Goal: Information Seeking & Learning: Learn about a topic

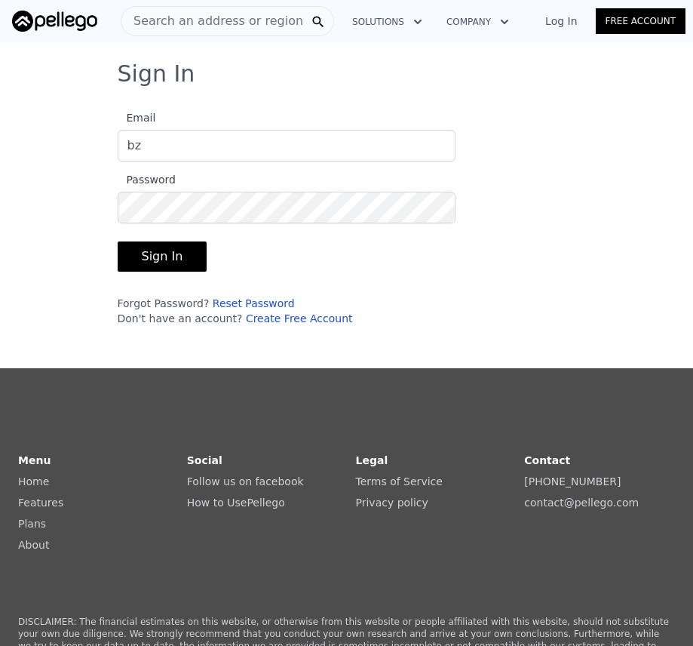
type input "[EMAIL_ADDRESS][DOMAIN_NAME]"
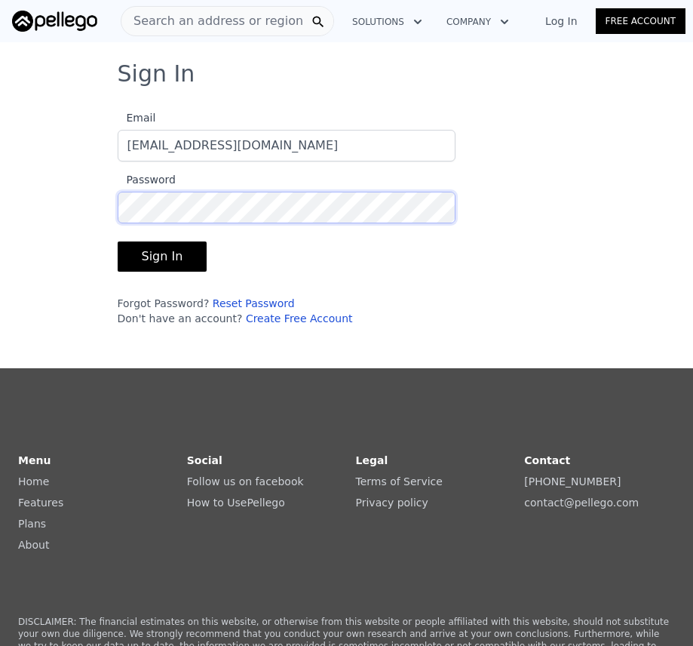
click at [118, 241] on button "Sign In" at bounding box center [163, 256] width 90 height 30
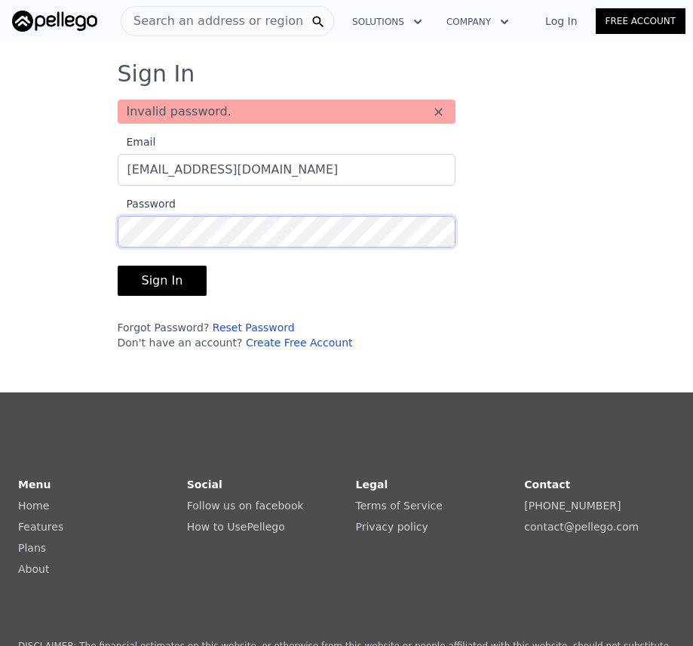
click at [118, 265] on button "Sign In" at bounding box center [163, 280] width 90 height 30
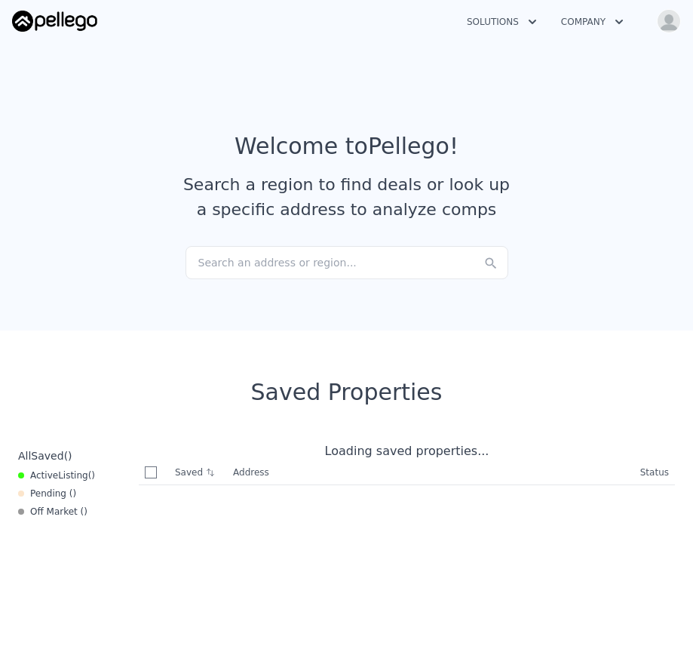
checkbox input "true"
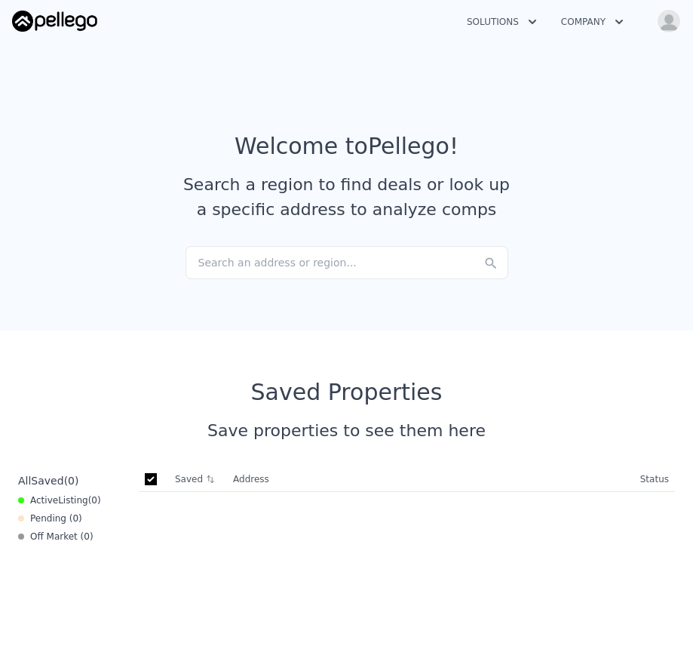
click at [274, 266] on div "Search an address or region..." at bounding box center [347, 262] width 323 height 33
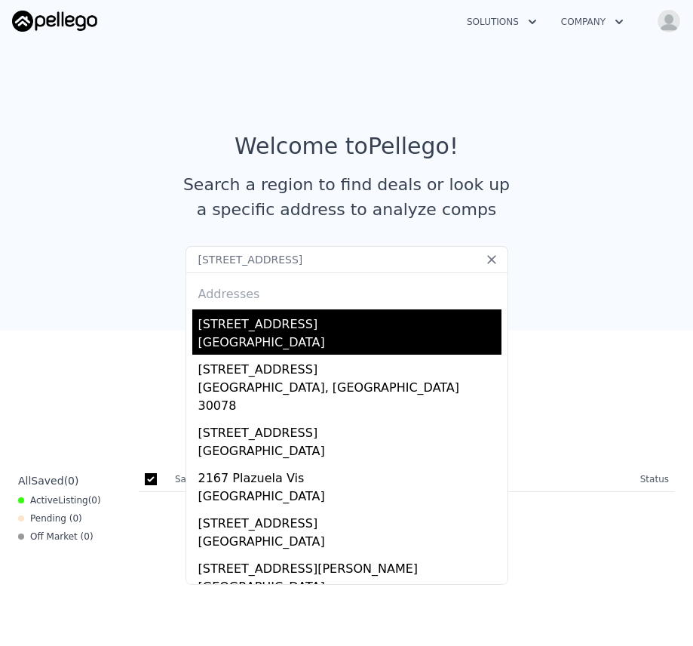
type input "[STREET_ADDRESS]"
click at [305, 320] on div "[STREET_ADDRESS]" at bounding box center [349, 321] width 303 height 24
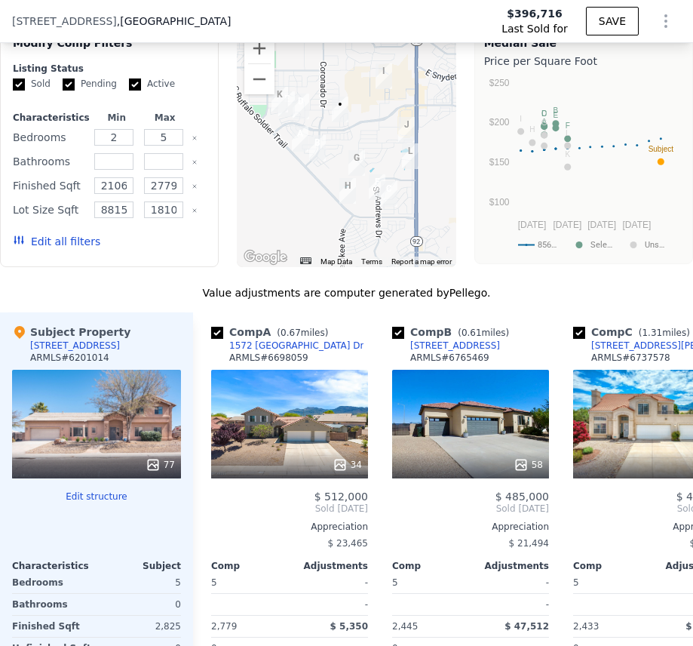
scroll to position [1654, 0]
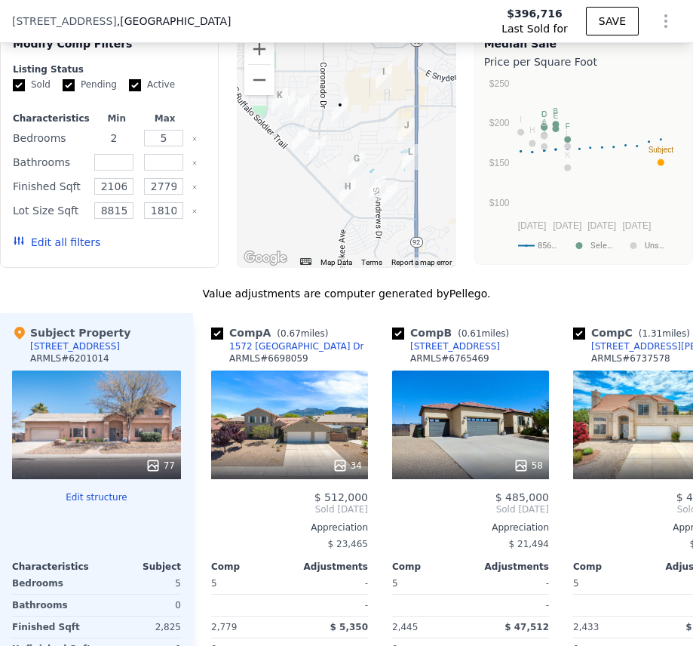
click at [120, 146] on input "2" at bounding box center [113, 138] width 39 height 17
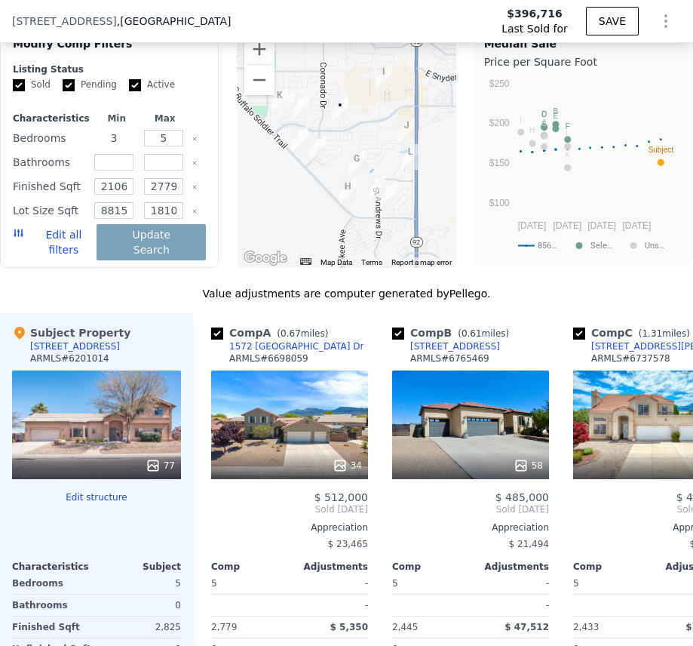
type input "3"
click at [117, 169] on input "number" at bounding box center [113, 162] width 39 height 17
type input "3"
click at [159, 195] on input "2779" at bounding box center [163, 186] width 39 height 17
type input "2879"
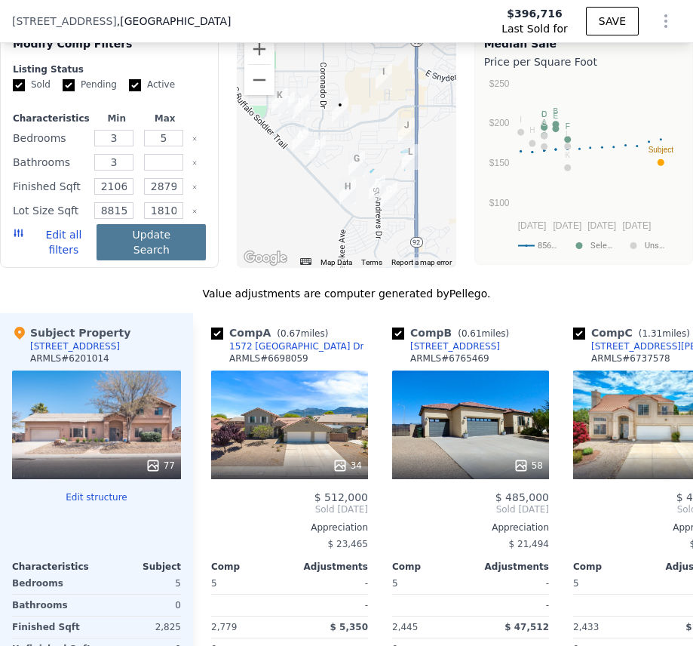
click at [120, 251] on button "Update Search" at bounding box center [151, 242] width 109 height 36
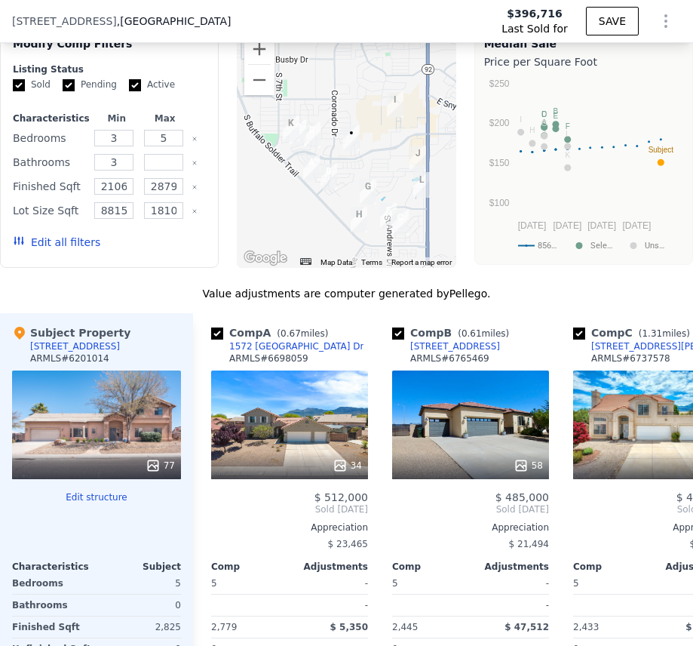
drag, startPoint x: 265, startPoint y: 201, endPoint x: 282, endPoint y: 232, distance: 35.5
click at [282, 232] on div at bounding box center [346, 146] width 219 height 241
click at [311, 173] on img "1572 Mission Viejo Dr" at bounding box center [311, 168] width 17 height 26
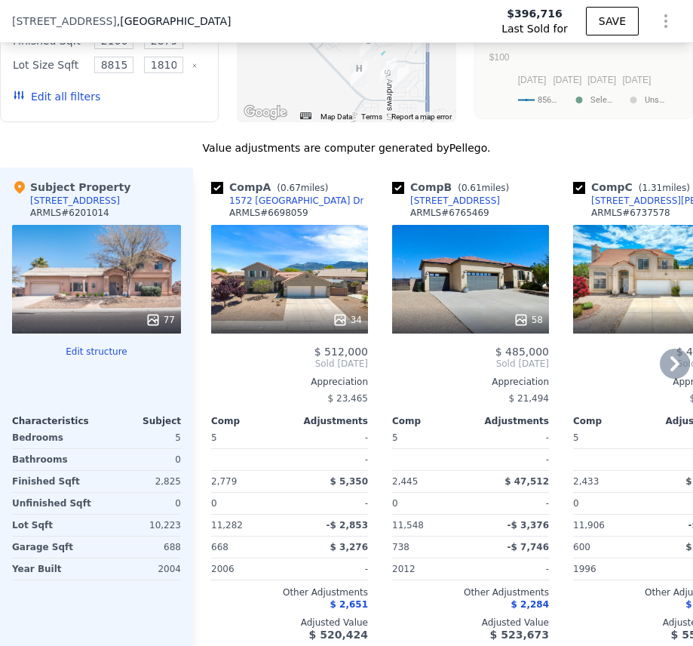
scroll to position [1805, 0]
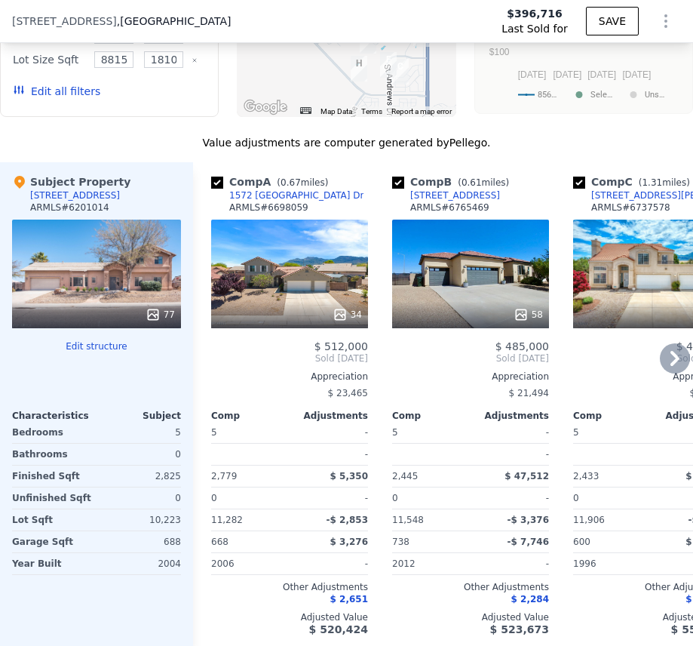
click at [364, 481] on span "$ 5,350" at bounding box center [349, 476] width 38 height 11
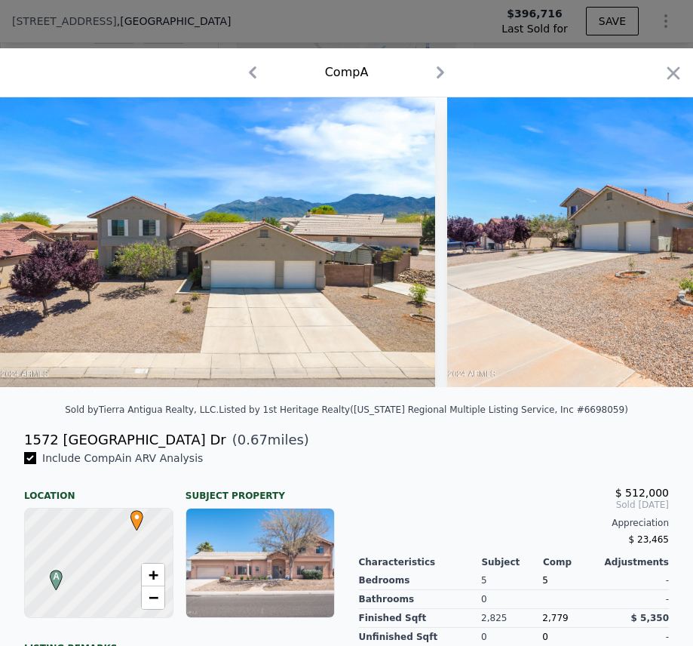
click at [437, 77] on icon "button" at bounding box center [441, 72] width 8 height 12
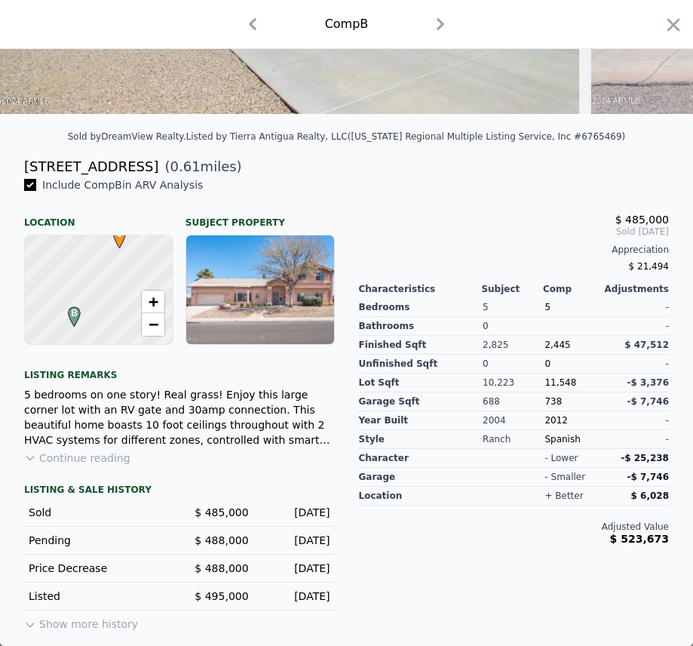
scroll to position [284, 0]
click at [437, 25] on icon "button" at bounding box center [441, 24] width 8 height 12
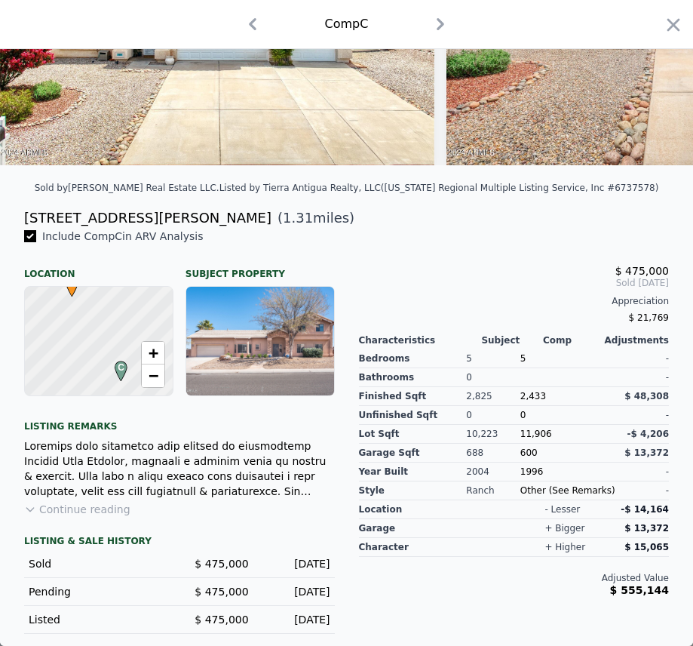
scroll to position [233, 0]
click at [109, 511] on button "Continue reading" at bounding box center [77, 508] width 106 height 15
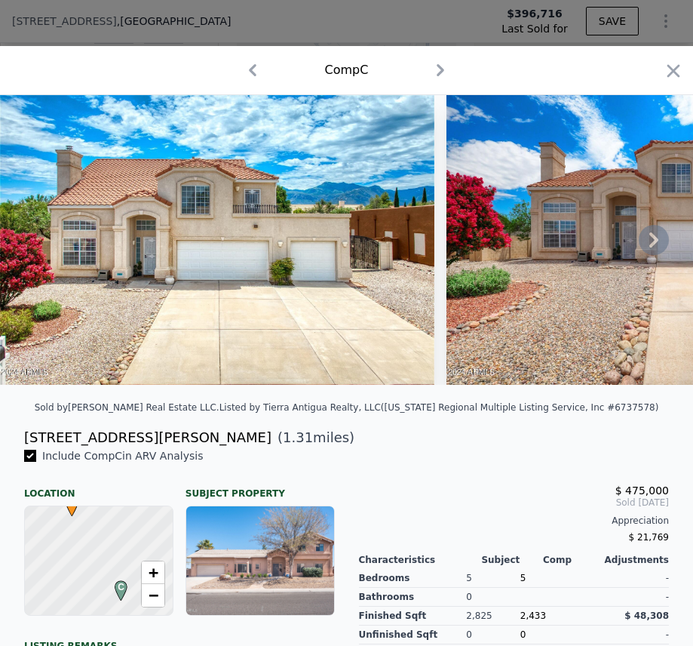
scroll to position [0, 0]
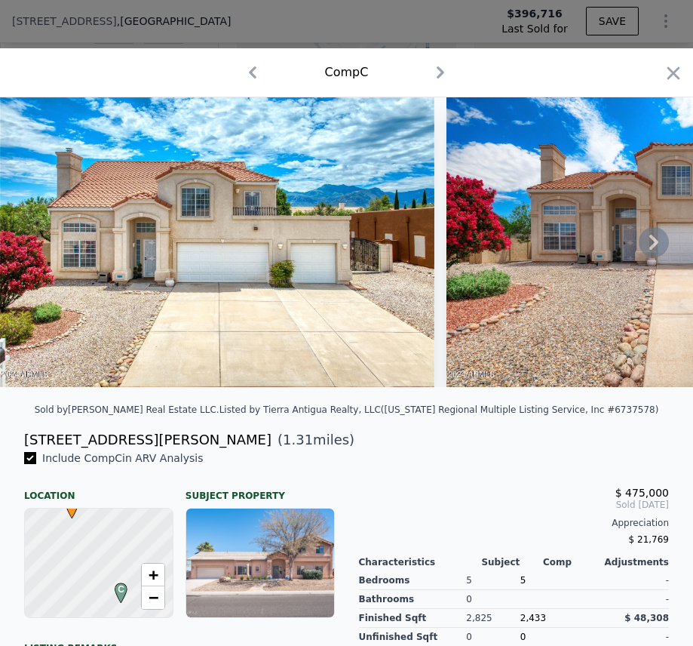
click at [646, 244] on icon at bounding box center [654, 242] width 30 height 30
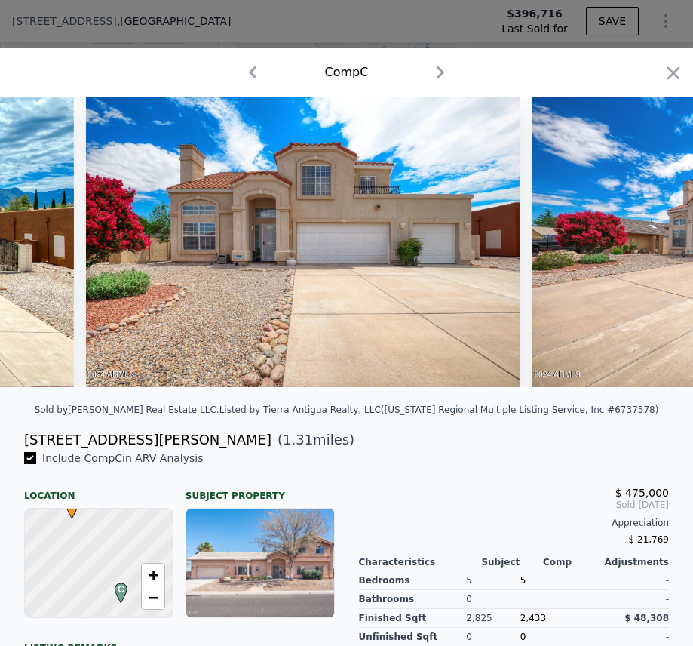
scroll to position [0, 362]
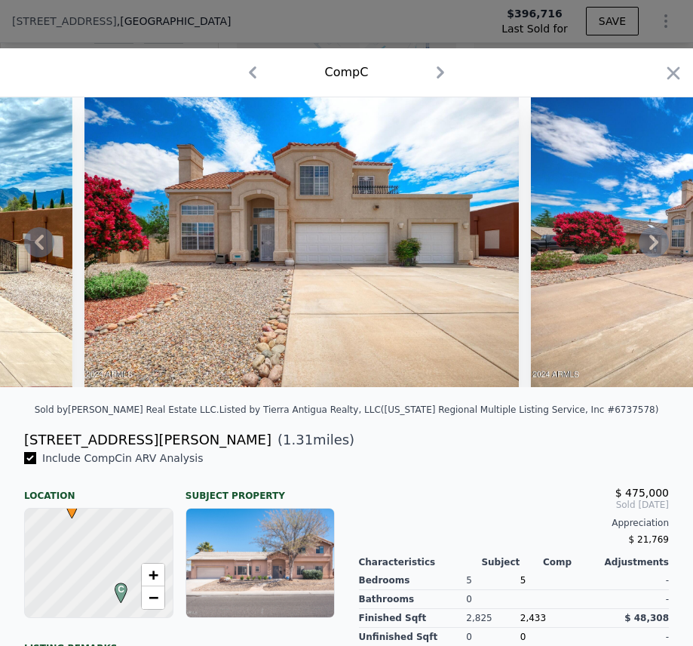
click at [437, 72] on icon "button" at bounding box center [441, 72] width 8 height 12
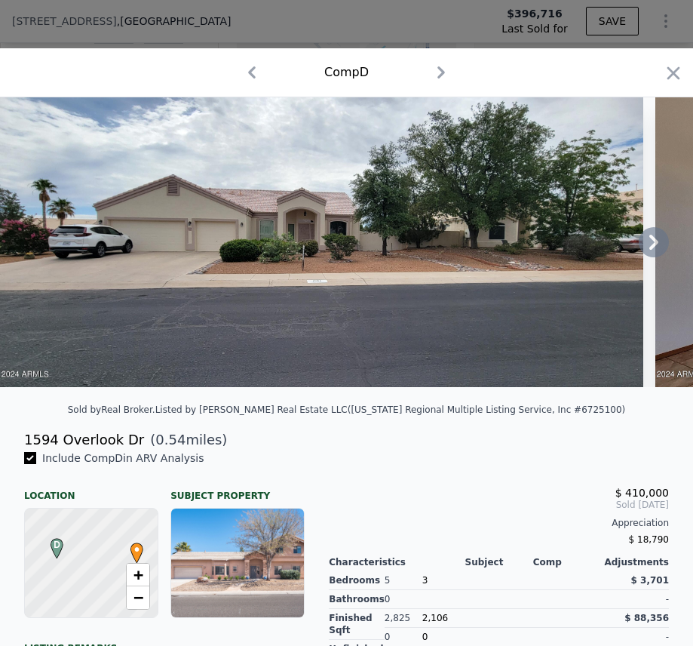
click at [647, 246] on icon at bounding box center [654, 242] width 30 height 30
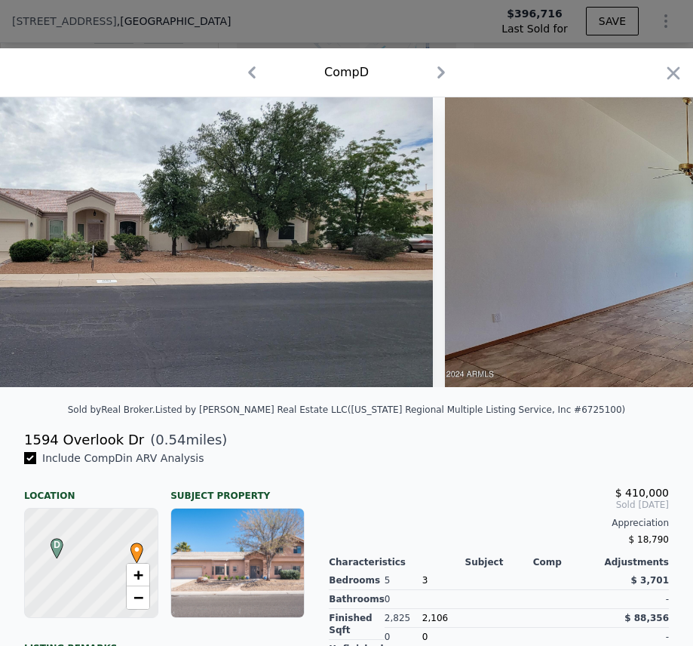
scroll to position [0, 362]
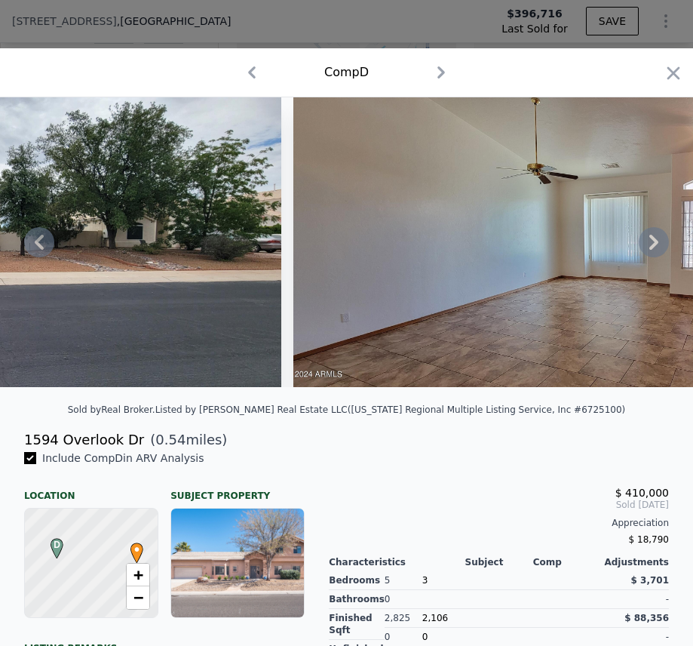
click at [647, 246] on icon at bounding box center [654, 242] width 30 height 30
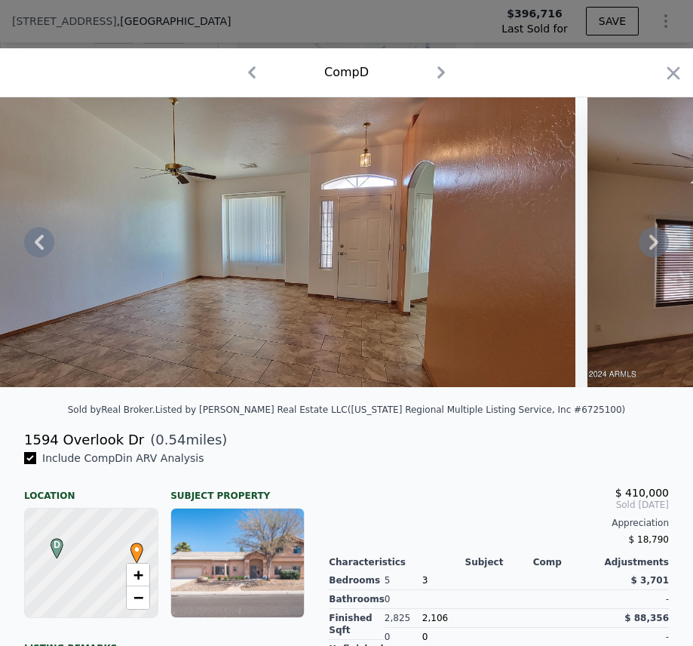
click at [647, 246] on icon at bounding box center [654, 242] width 30 height 30
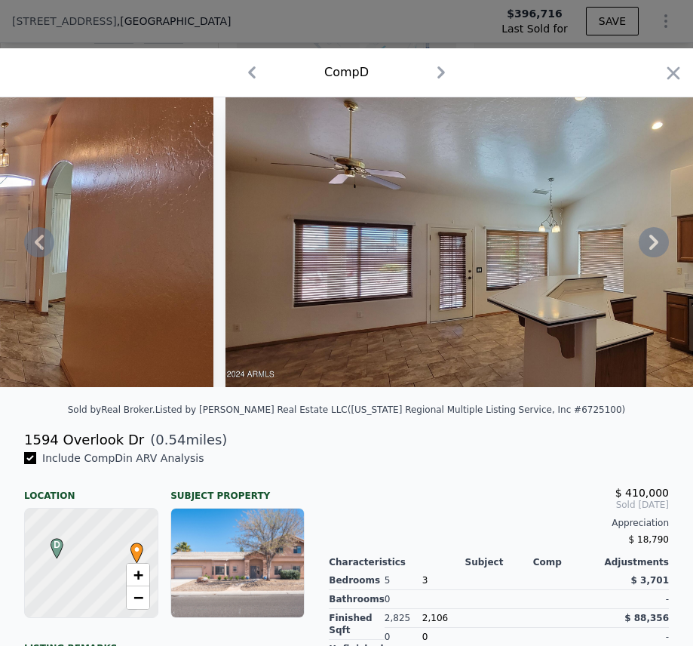
click at [647, 246] on icon at bounding box center [654, 242] width 30 height 30
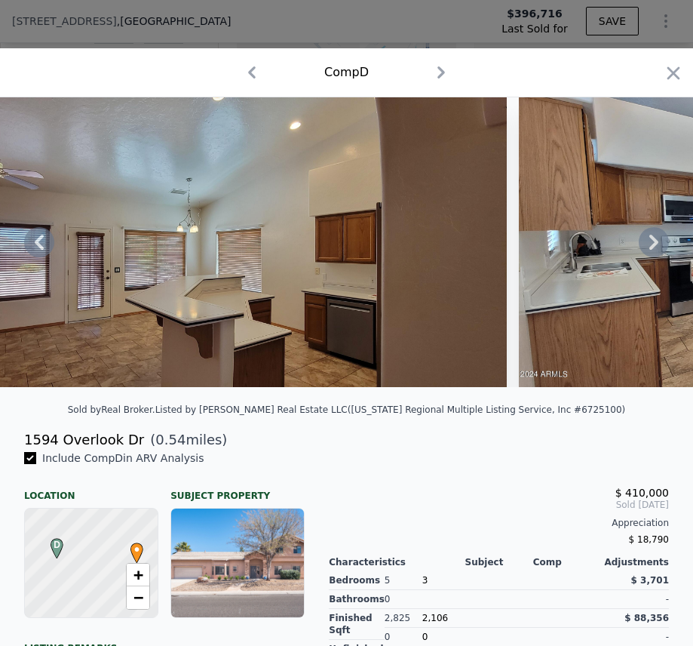
click at [647, 246] on icon at bounding box center [654, 242] width 30 height 30
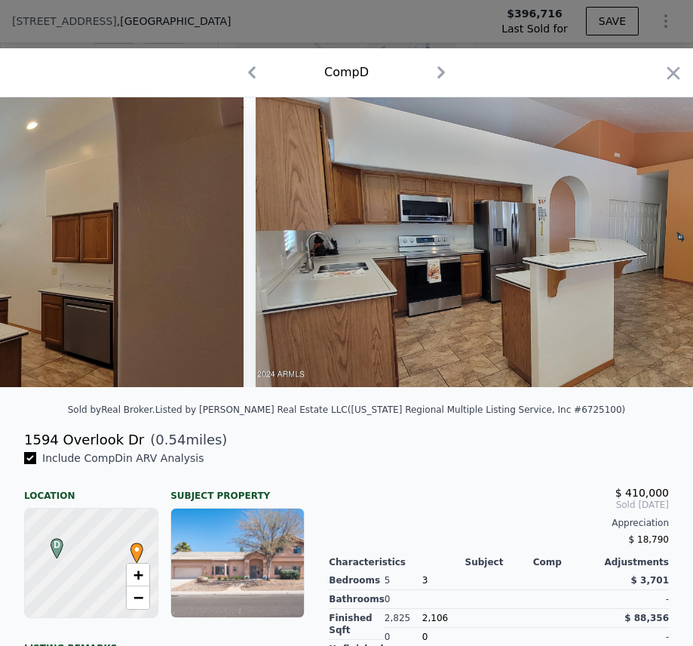
scroll to position [0, 1810]
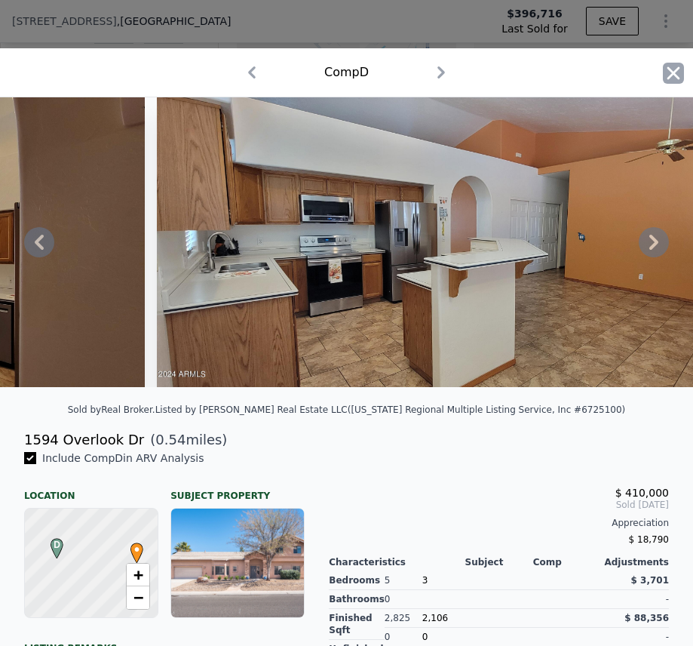
click at [663, 75] on icon "button" at bounding box center [673, 73] width 21 height 21
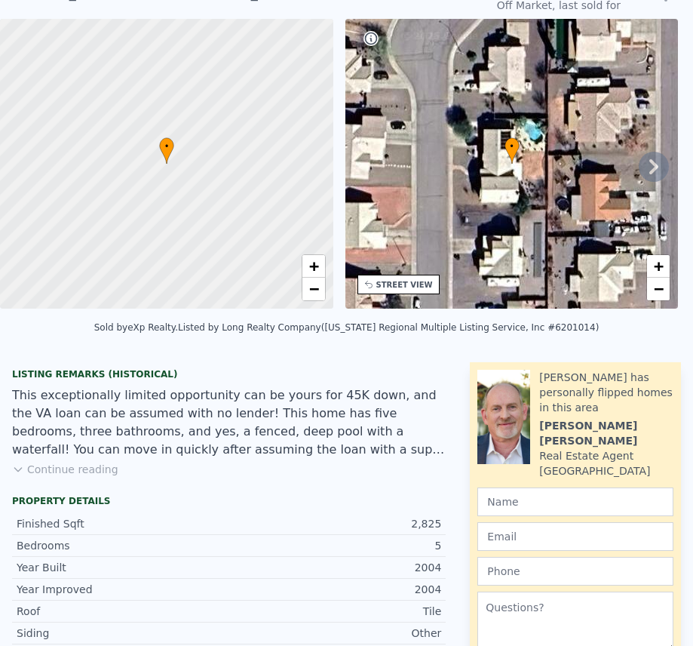
scroll to position [5, 0]
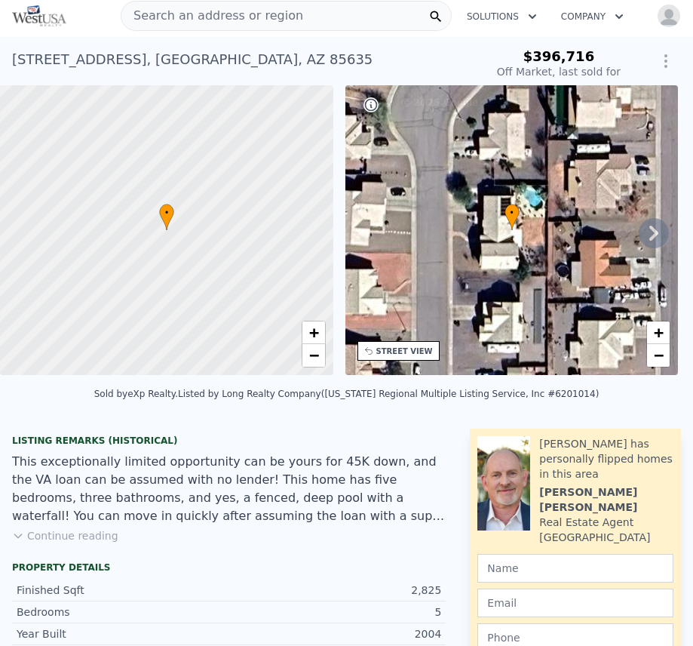
click at [665, 66] on icon "Show Options" at bounding box center [666, 61] width 2 height 12
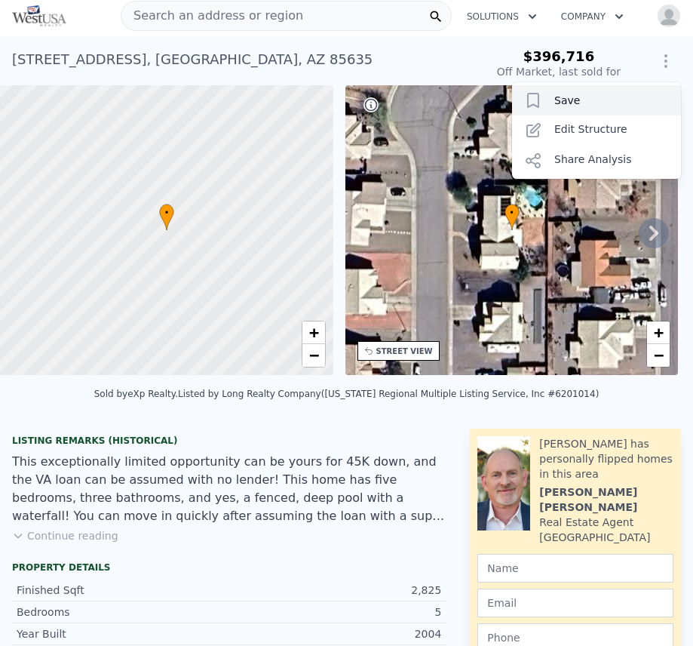
click at [538, 98] on div "Save" at bounding box center [596, 100] width 169 height 30
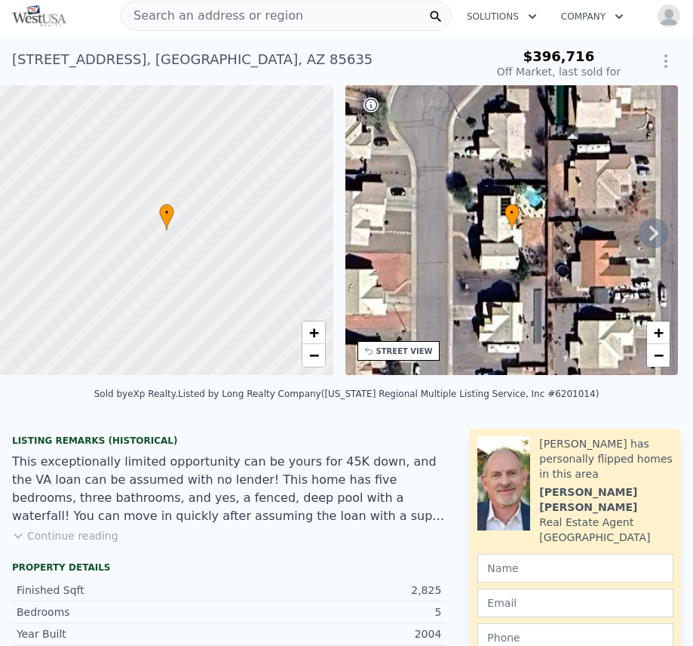
click at [533, 225] on div "• + −" at bounding box center [511, 230] width 333 height 290
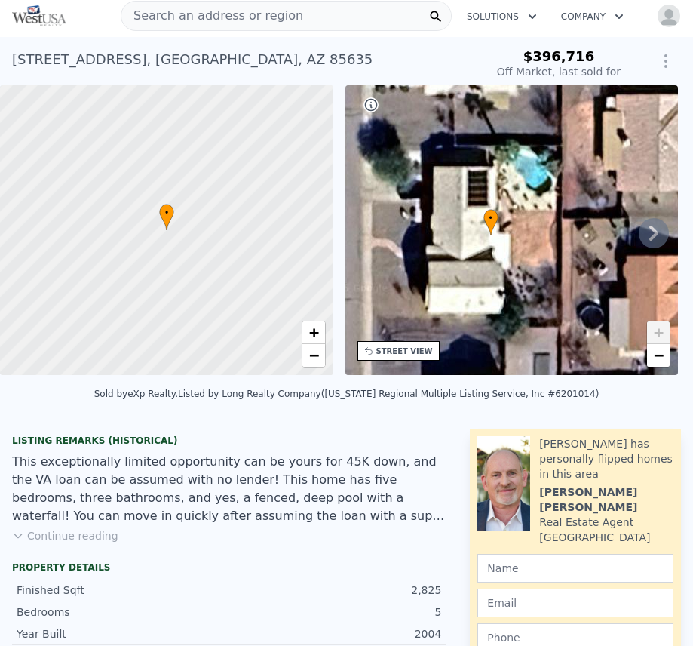
click at [533, 225] on div "• + −" at bounding box center [511, 230] width 333 height 290
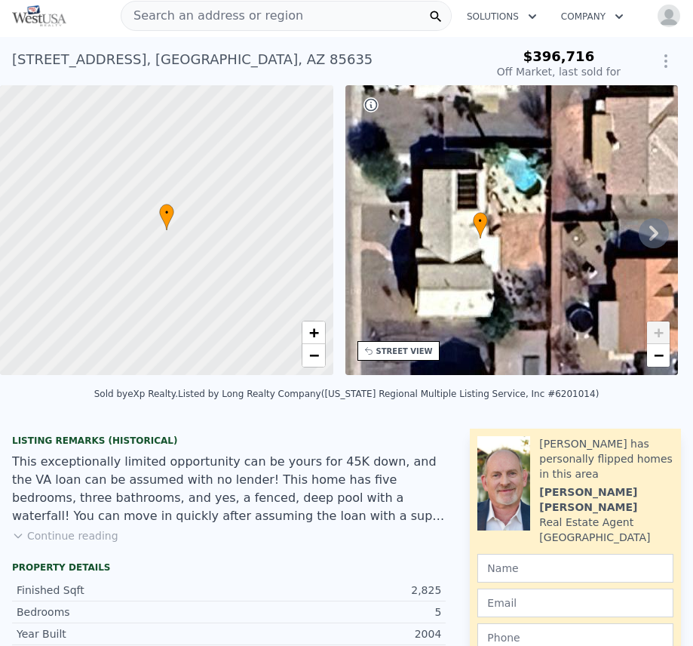
click at [489, 235] on div "• + −" at bounding box center [511, 230] width 333 height 290
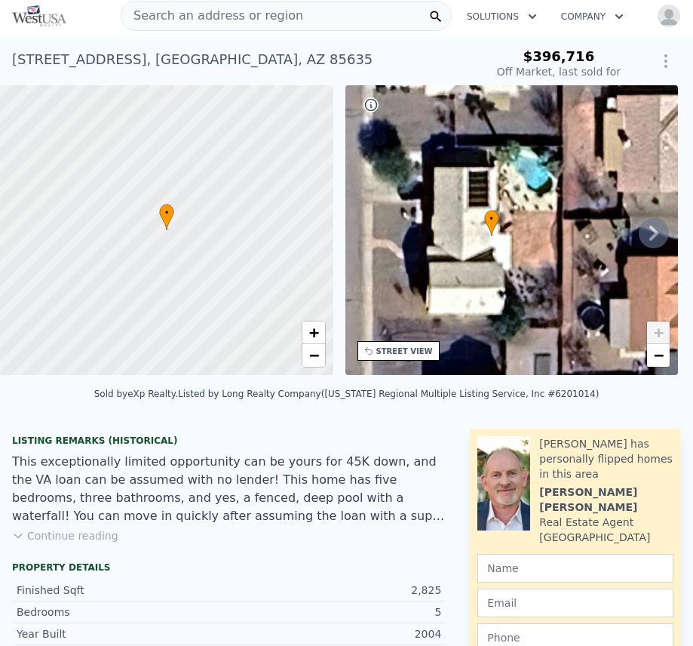
click at [660, 332] on span "+" at bounding box center [659, 332] width 10 height 19
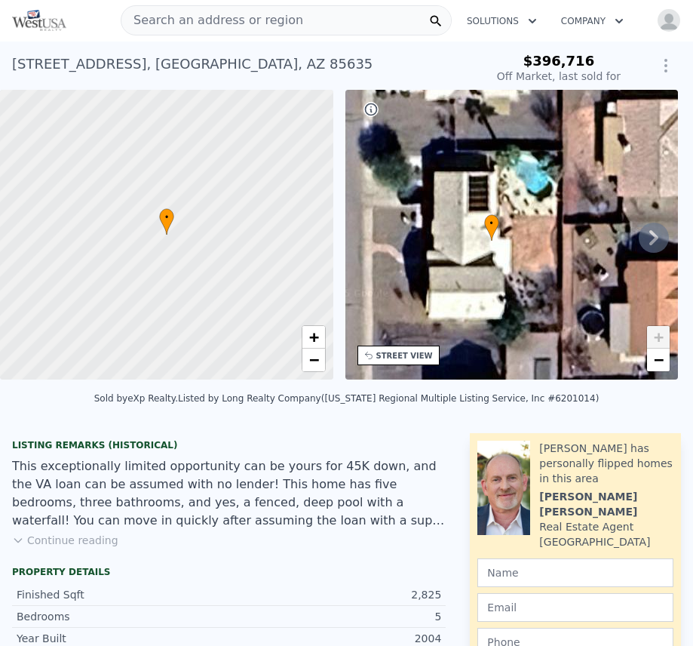
scroll to position [0, 0]
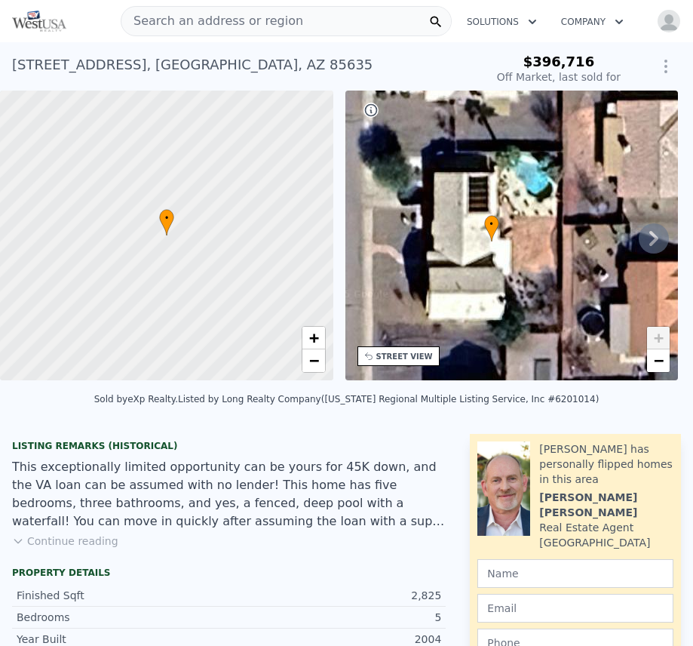
click at [382, 356] on div "STREET VIEW" at bounding box center [404, 356] width 57 height 11
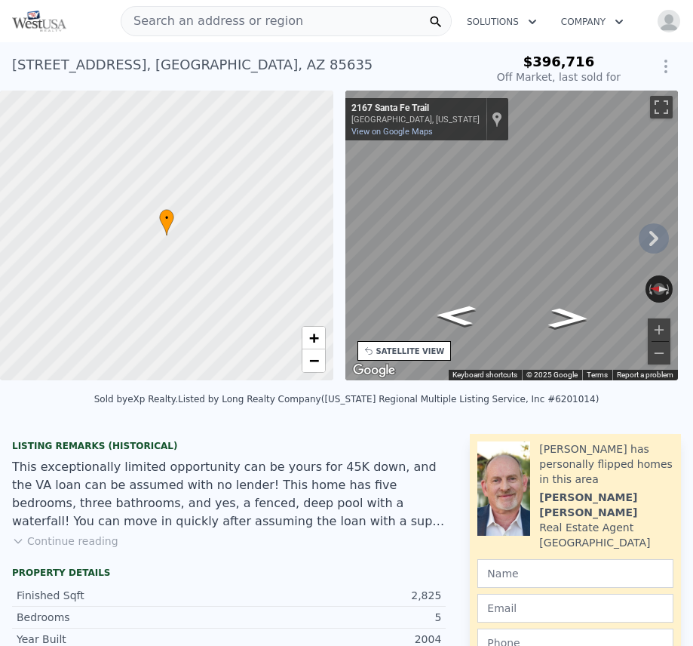
click at [535, 278] on div "Map" at bounding box center [511, 235] width 333 height 290
click at [512, 352] on div "Map" at bounding box center [511, 235] width 333 height 290
click at [515, 355] on div "Map" at bounding box center [511, 235] width 333 height 290
click at [394, 345] on div "SATELLITE VIEW" at bounding box center [410, 350] width 69 height 11
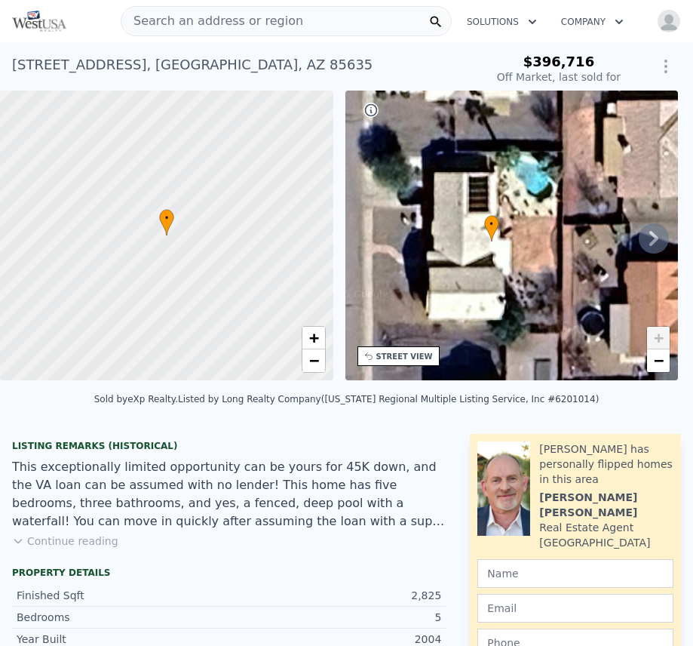
click at [399, 358] on div "STREET VIEW" at bounding box center [404, 356] width 57 height 11
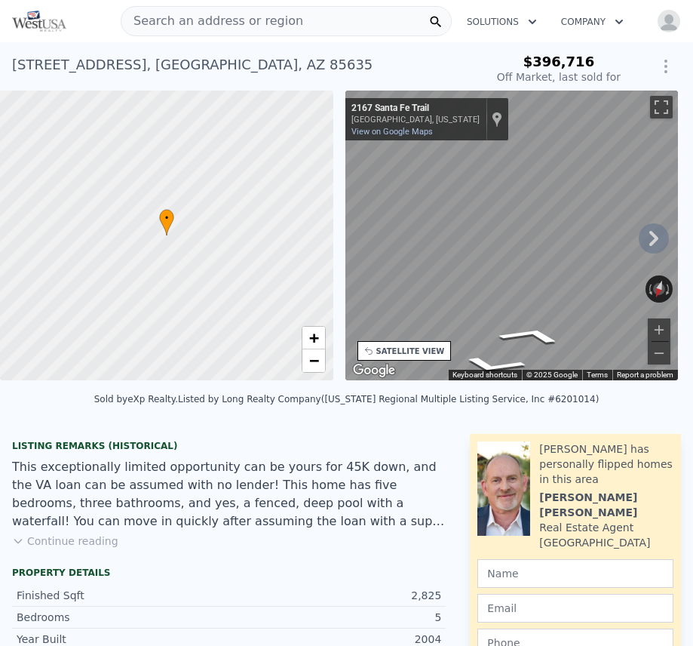
click at [286, 244] on div "• + − • + − STREET VIEW ← Move left → Move right ↑ Move up ↓ Move down + Zoom i…" at bounding box center [346, 237] width 693 height 295
click at [400, 200] on div "← Move left → Move right ↑ Move up ↓ Move down + Zoom in - Zoom out [STREET_ADD…" at bounding box center [511, 235] width 333 height 290
drag, startPoint x: 611, startPoint y: 281, endPoint x: 249, endPoint y: 327, distance: 365.0
click at [249, 327] on div "• + − • + − STREET VIEW ← Move left → Move right ↑ Move up ↓ Move down + Zoom i…" at bounding box center [346, 237] width 693 height 295
click at [229, 261] on div "• + − • + − STREET VIEW ← Move left → Move right ↑ Move up ↓ Move down + Zoom i…" at bounding box center [346, 237] width 693 height 295
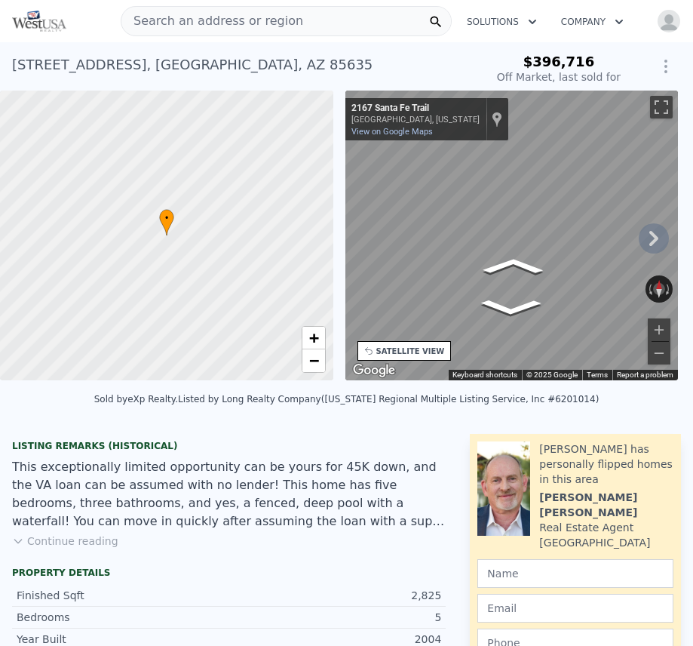
drag, startPoint x: 606, startPoint y: 284, endPoint x: 279, endPoint y: 195, distance: 339.2
click at [262, 192] on div "• + − • + − STREET VIEW ← Move left → Move right ↑ Move up ↓ Move down + Zoom i…" at bounding box center [346, 237] width 693 height 295
click at [512, 244] on icon "Go North, Santa Fe Trail" at bounding box center [517, 251] width 97 height 29
click at [0, 357] on html "Search an address or region Solutions Company Open main menu Open user menu [ST…" at bounding box center [346, 323] width 693 height 646
click at [692, 267] on html "Search an address or region Solutions Company Open main menu Open user menu [ST…" at bounding box center [346, 323] width 693 height 646
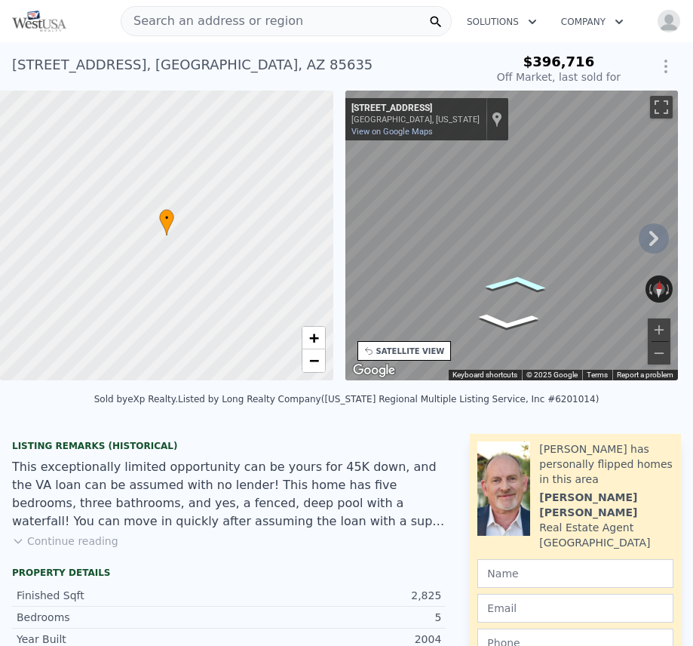
click at [519, 281] on icon "Go North, Santa Fe Trail" at bounding box center [515, 283] width 95 height 25
click at [149, 339] on div "• + − • + − STREET VIEW ← Move left → Move right ↑ Move up ↓ Move down + Zoom i…" at bounding box center [346, 237] width 693 height 295
click at [382, 280] on div "Map" at bounding box center [511, 235] width 333 height 290
click at [471, 287] on div "← Move left → Move right ↑ Move up ↓ Move down + Zoom in - Zoom out [STREET_ADD…" at bounding box center [511, 235] width 333 height 290
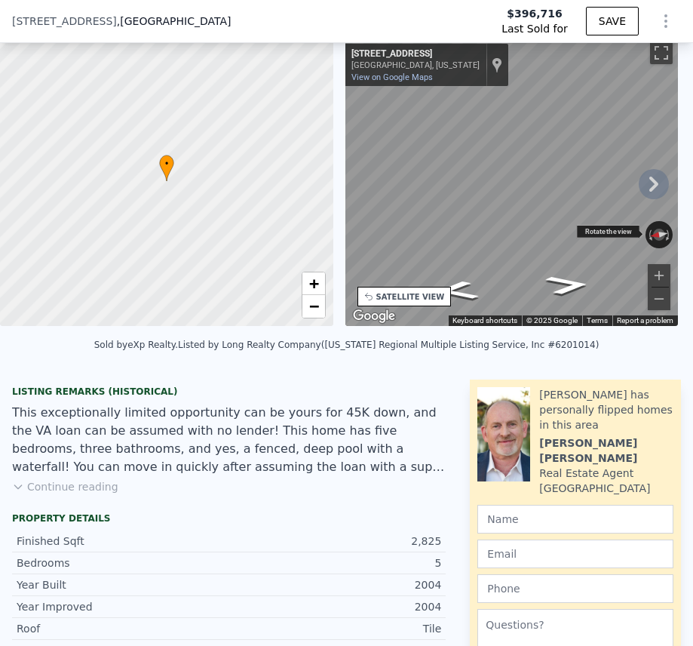
scroll to position [70, 0]
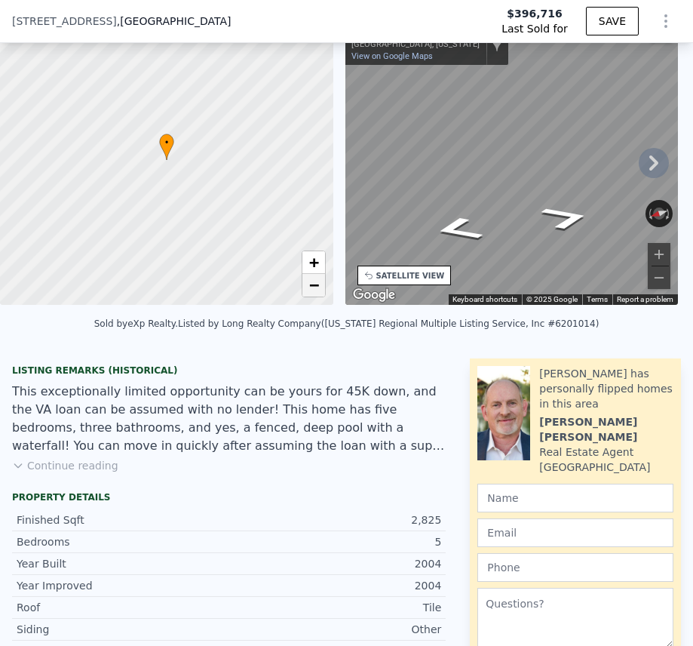
click at [321, 288] on link "−" at bounding box center [313, 285] width 23 height 23
click at [318, 288] on span "−" at bounding box center [313, 284] width 10 height 19
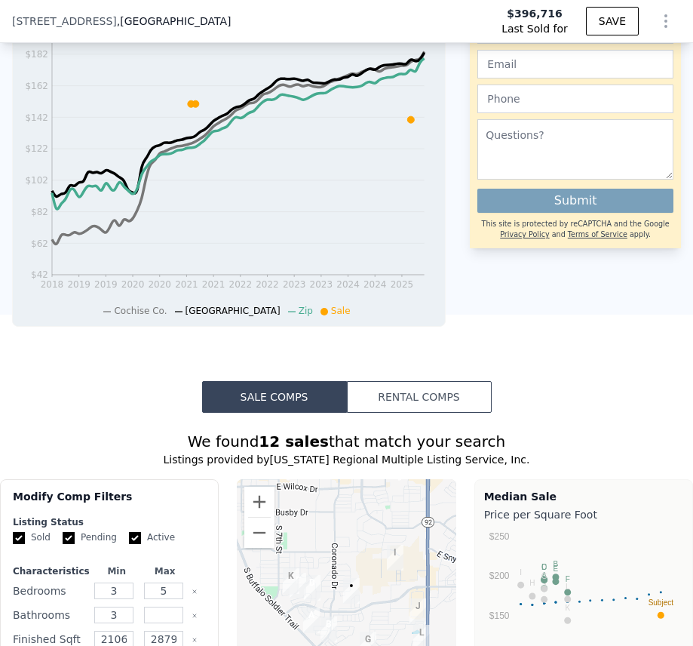
scroll to position [1352, 0]
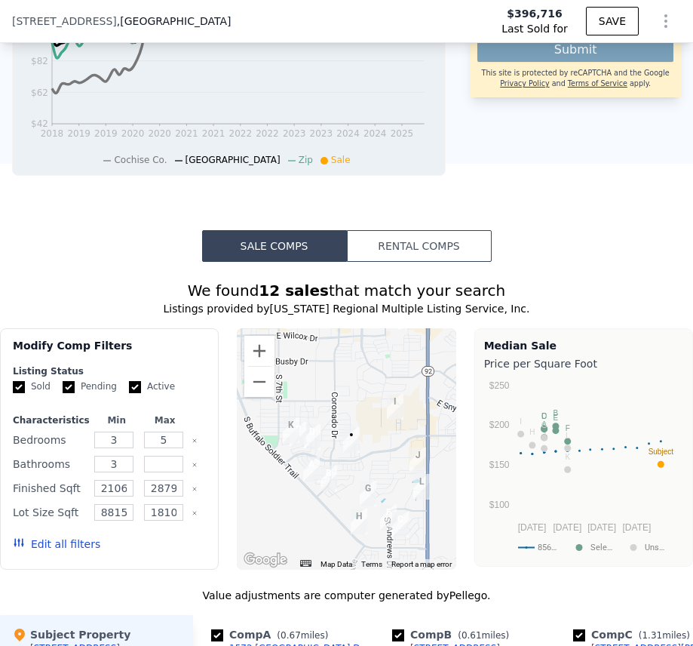
click at [417, 254] on button "Rental Comps" at bounding box center [419, 246] width 145 height 32
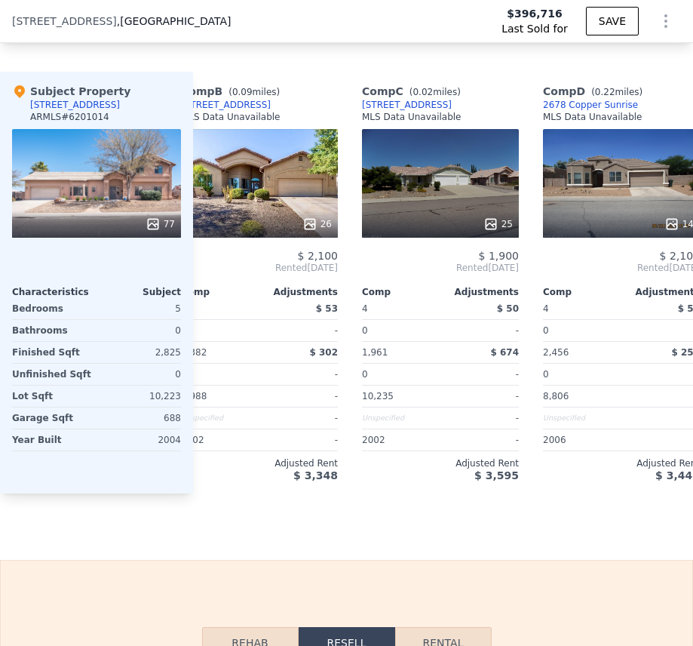
scroll to position [0, 241]
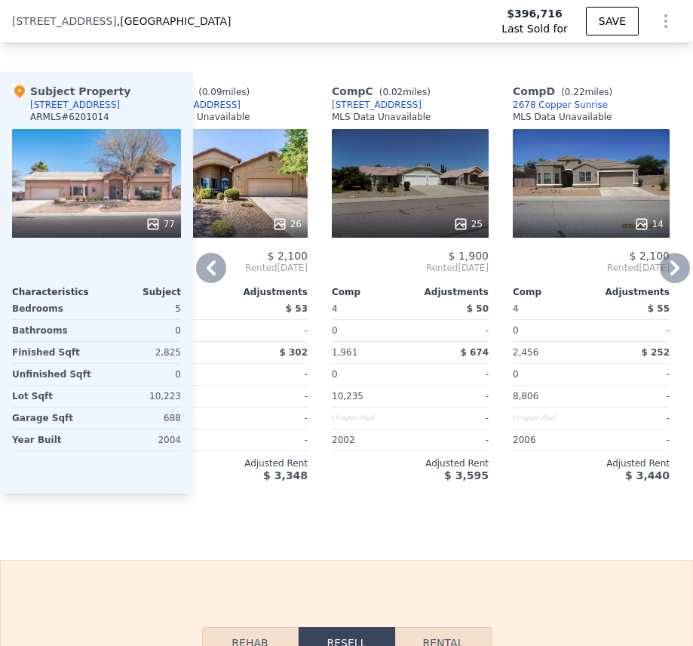
click at [282, 229] on icon at bounding box center [280, 224] width 10 height 10
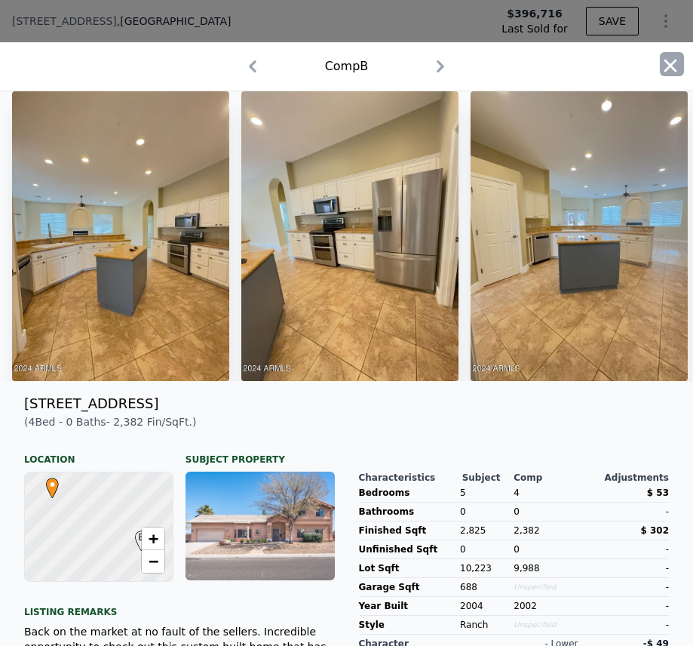
click at [668, 60] on icon "button" at bounding box center [670, 65] width 21 height 21
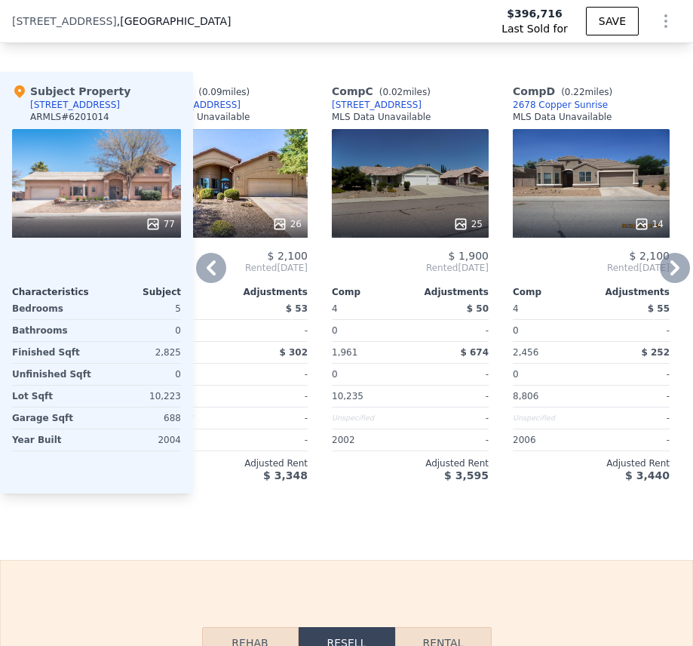
click at [464, 231] on icon at bounding box center [460, 223] width 15 height 15
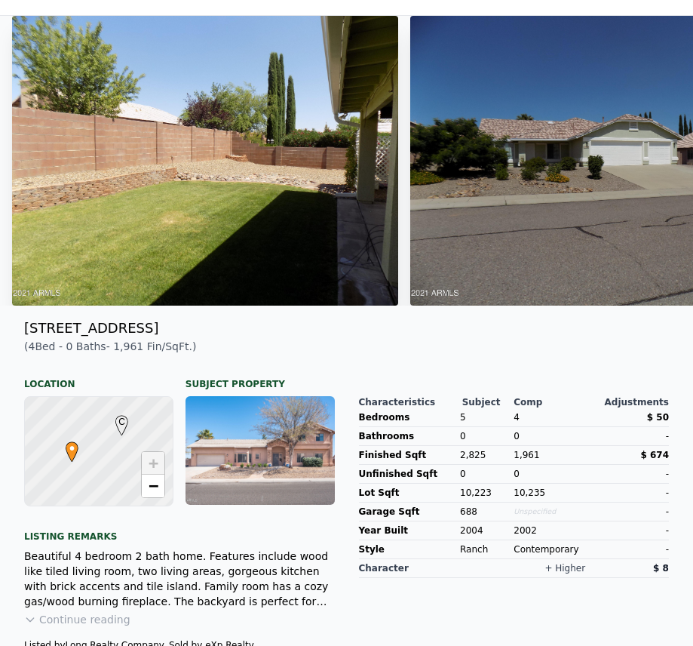
scroll to position [0, 0]
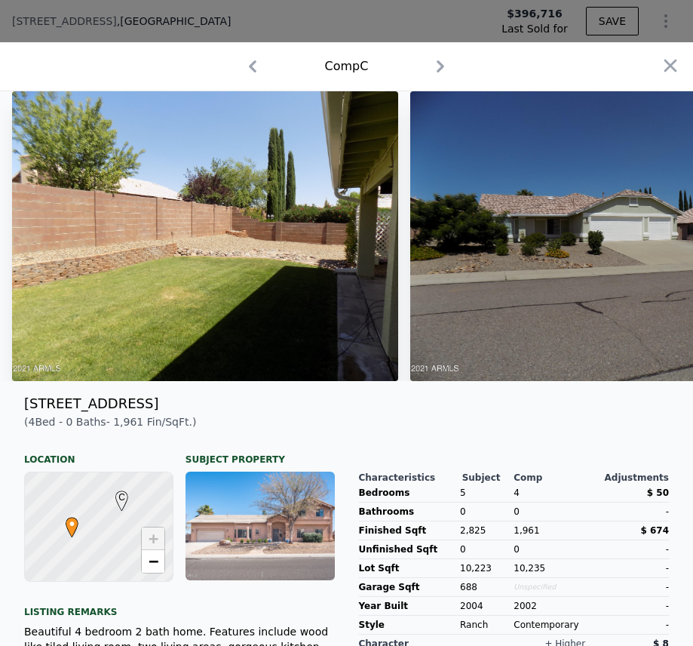
click at [435, 62] on icon "button" at bounding box center [440, 66] width 24 height 24
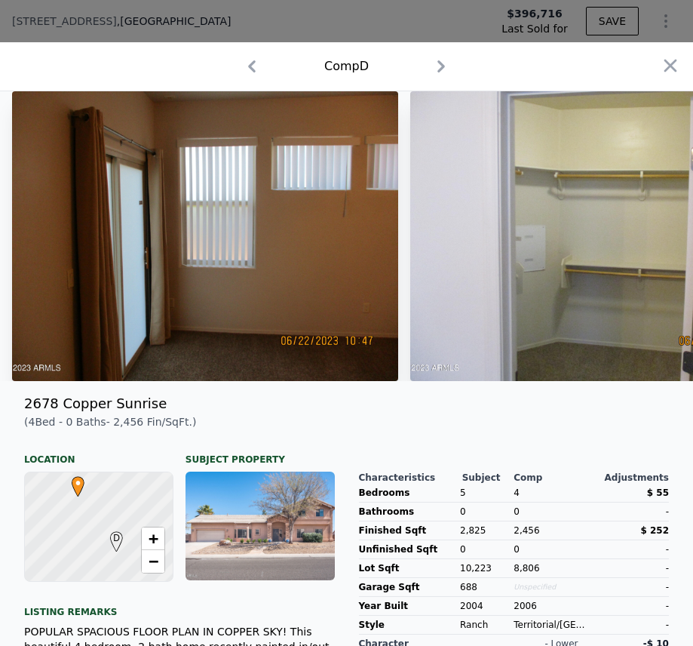
click at [437, 62] on icon "button" at bounding box center [441, 66] width 8 height 12
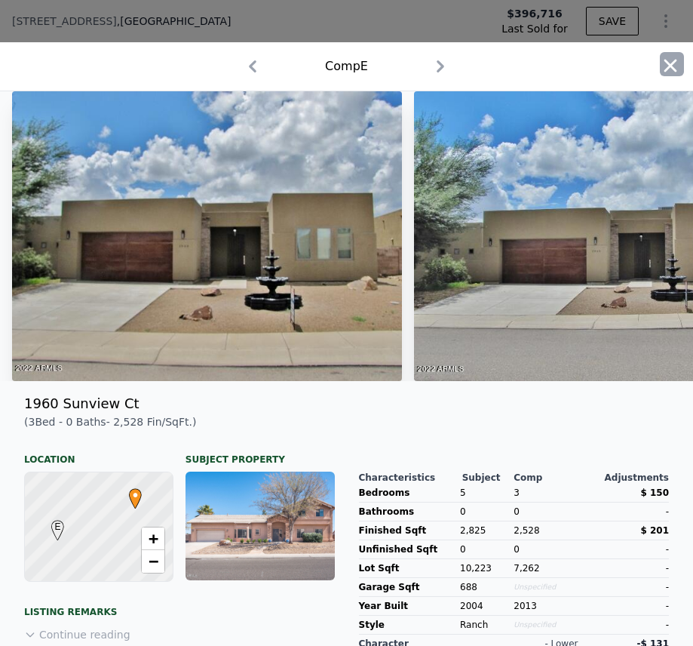
click at [660, 56] on icon "button" at bounding box center [670, 65] width 21 height 21
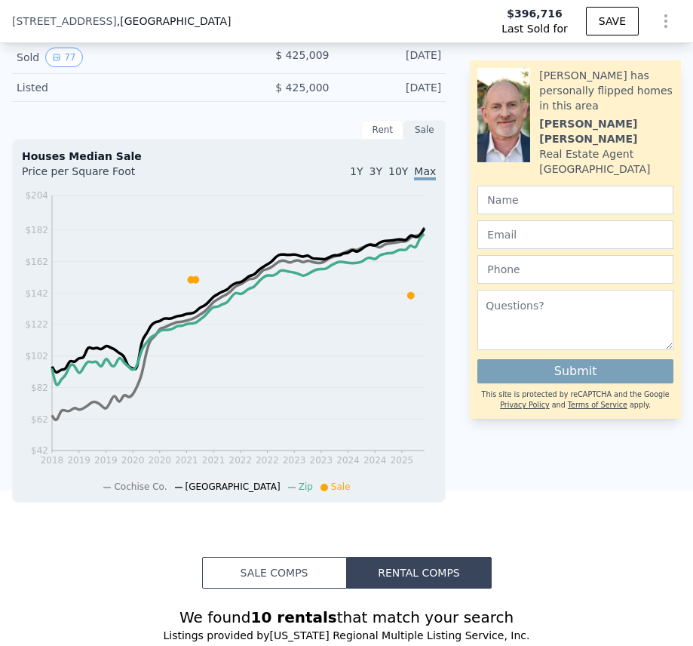
scroll to position [1051, 0]
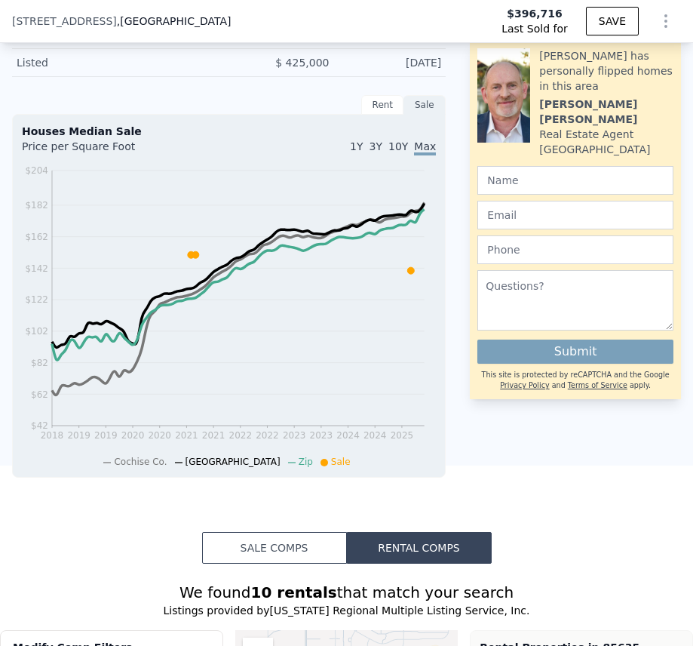
click at [363, 152] on span "1Y" at bounding box center [356, 146] width 13 height 12
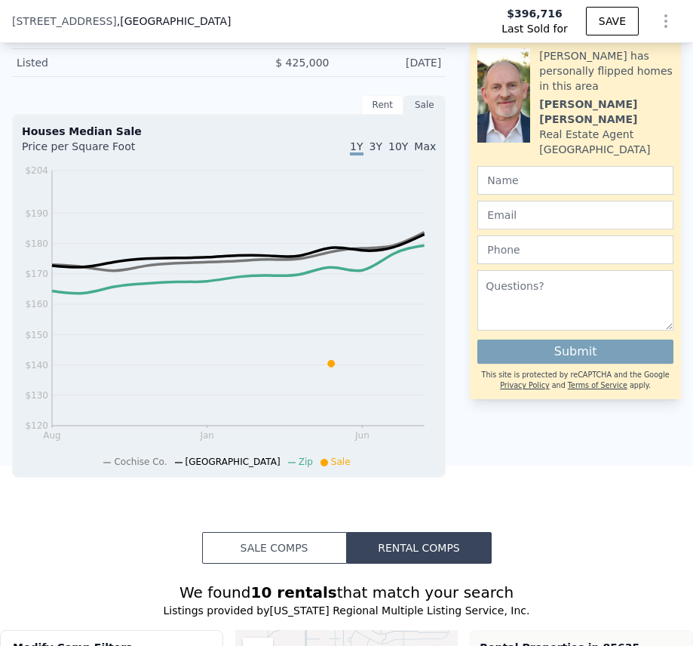
click at [376, 152] on span "3Y" at bounding box center [376, 146] width 13 height 12
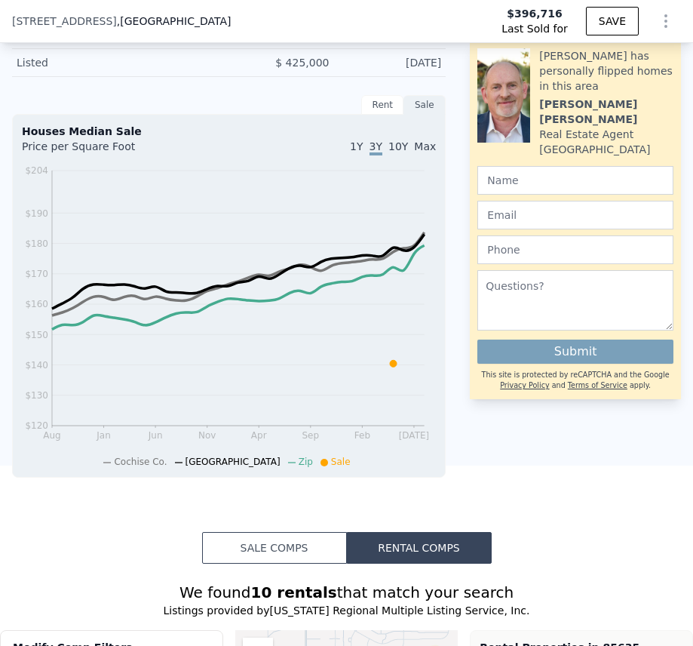
click at [391, 152] on span "10Y" at bounding box center [398, 146] width 20 height 12
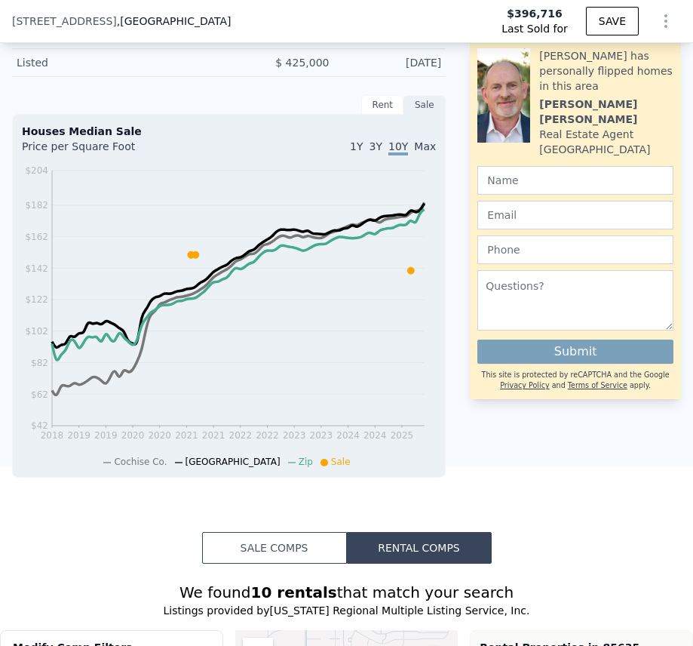
click at [369, 113] on div "Rent" at bounding box center [382, 105] width 42 height 20
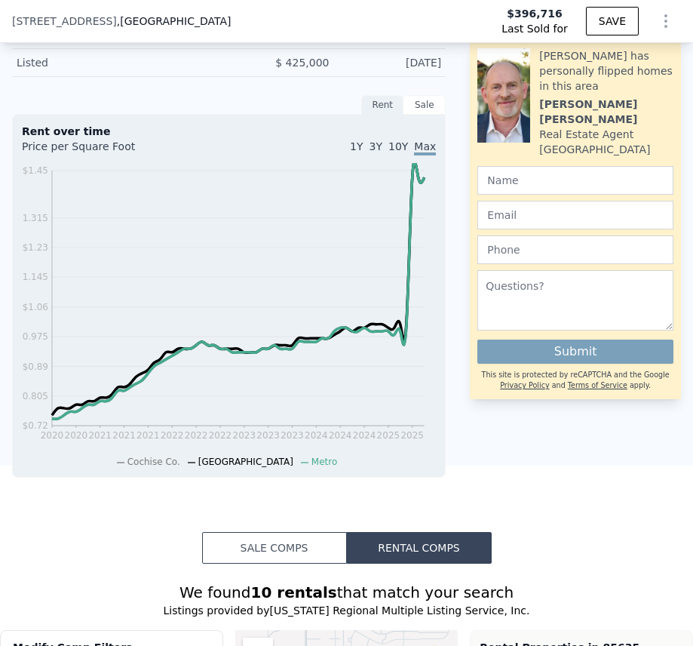
click at [363, 152] on span "1Y" at bounding box center [356, 146] width 13 height 12
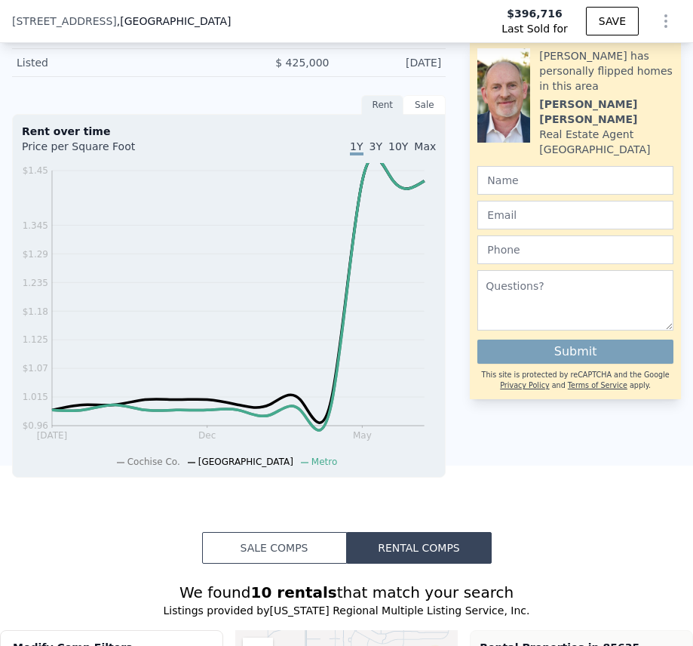
click at [376, 152] on span "3Y" at bounding box center [376, 146] width 13 height 12
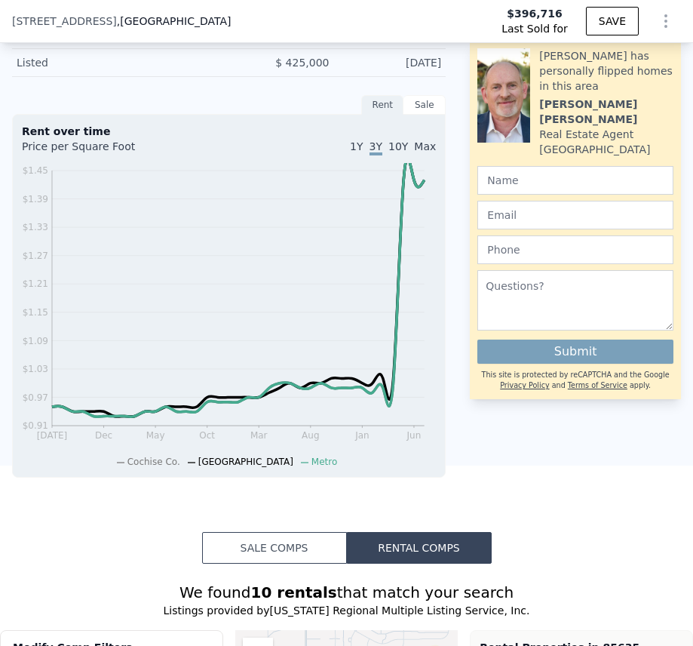
click at [403, 152] on span "10Y" at bounding box center [398, 146] width 20 height 12
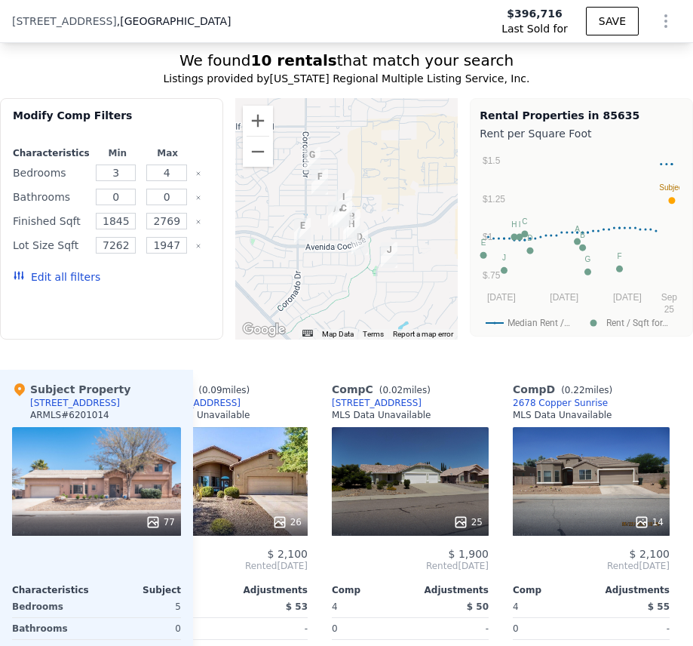
scroll to position [1654, 0]
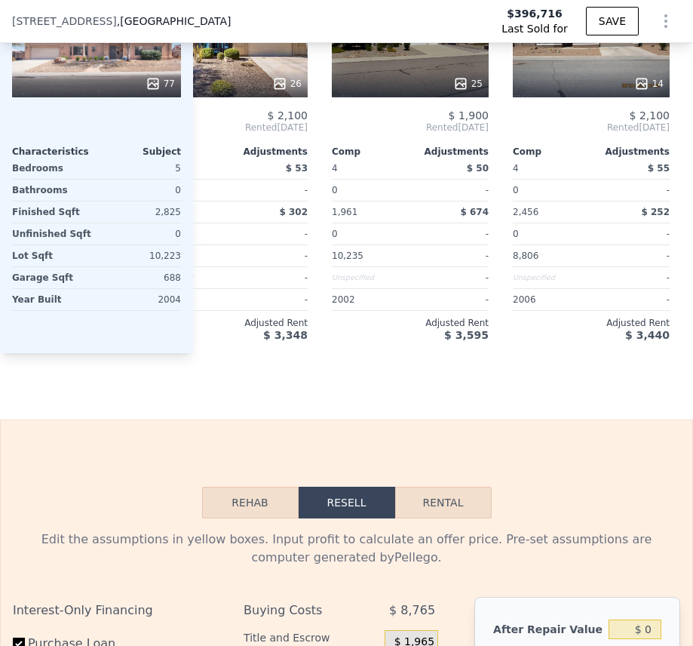
type input "$ 533,000"
type input "$ 55,679"
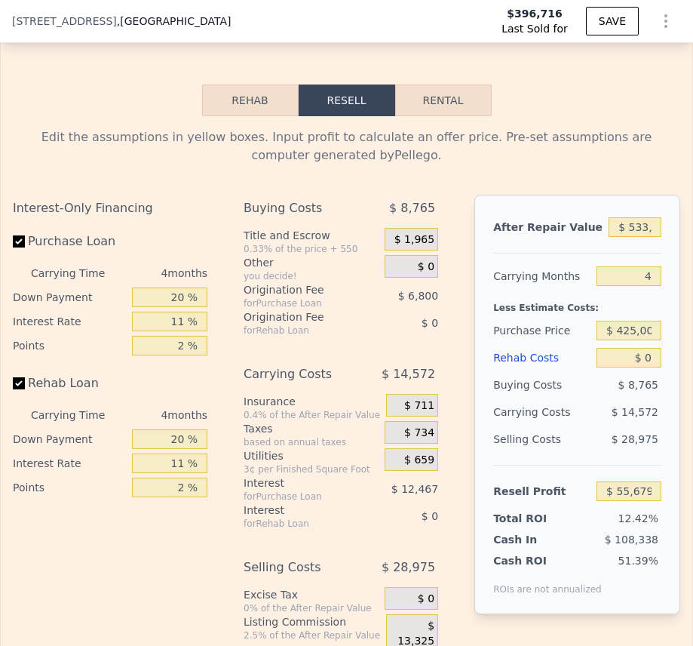
scroll to position [2347, 0]
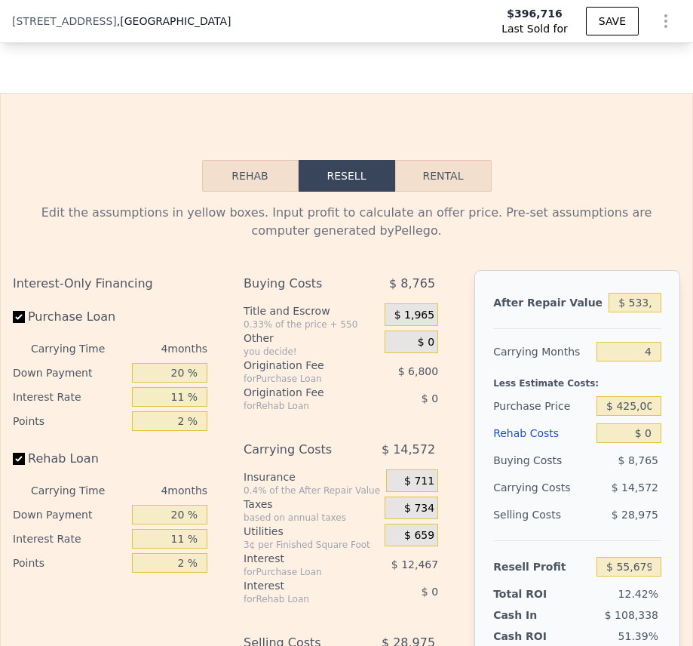
click at [339, 192] on button "Resell" at bounding box center [347, 176] width 97 height 32
click at [407, 192] on button "Rental" at bounding box center [443, 176] width 97 height 32
select select "30"
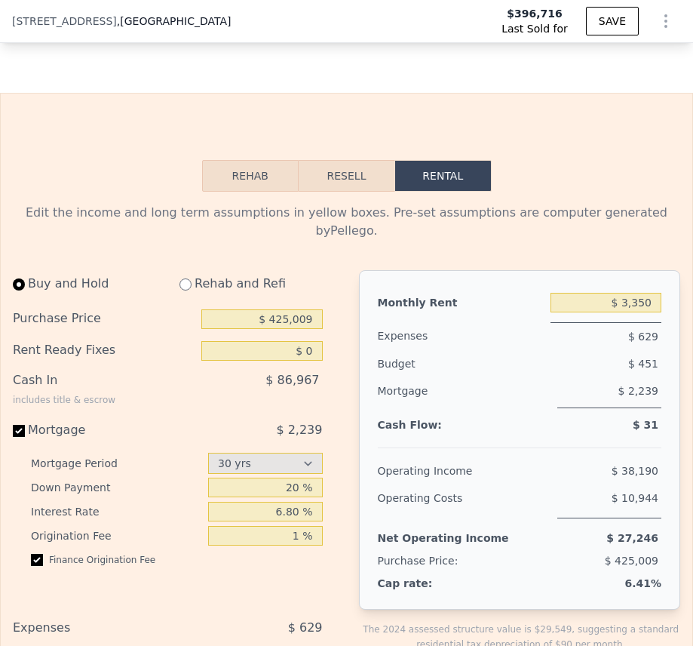
click at [41, 381] on div "Cash In includes title & escrow" at bounding box center [69, 386] width 113 height 39
click at [289, 466] on select "15 yrs 30 yrs" at bounding box center [265, 462] width 114 height 21
click at [295, 493] on input "20 %" at bounding box center [265, 487] width 114 height 20
type input "2 %"
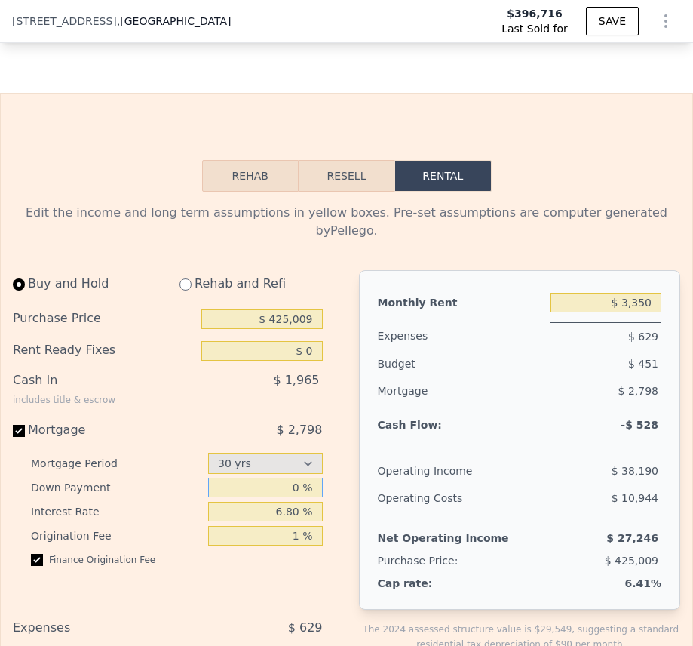
type input "0 %"
click at [272, 516] on input "6.80 %" at bounding box center [265, 511] width 114 height 20
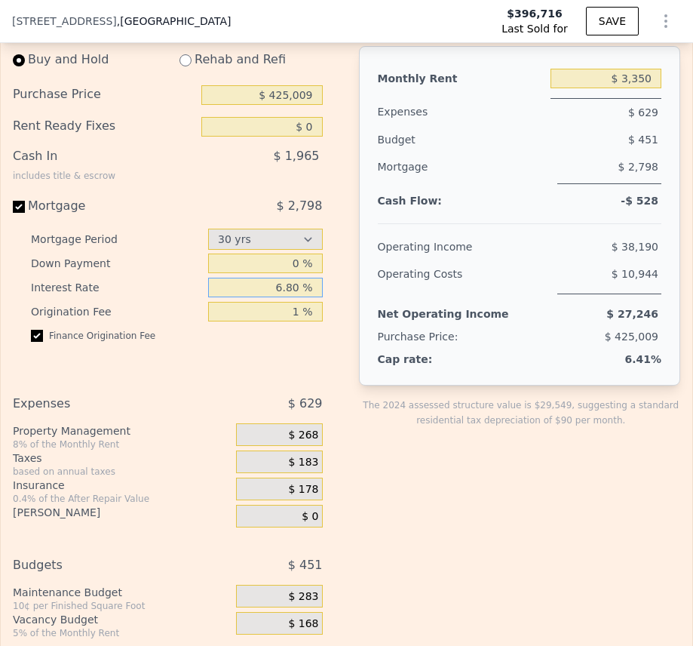
scroll to position [2649, 0]
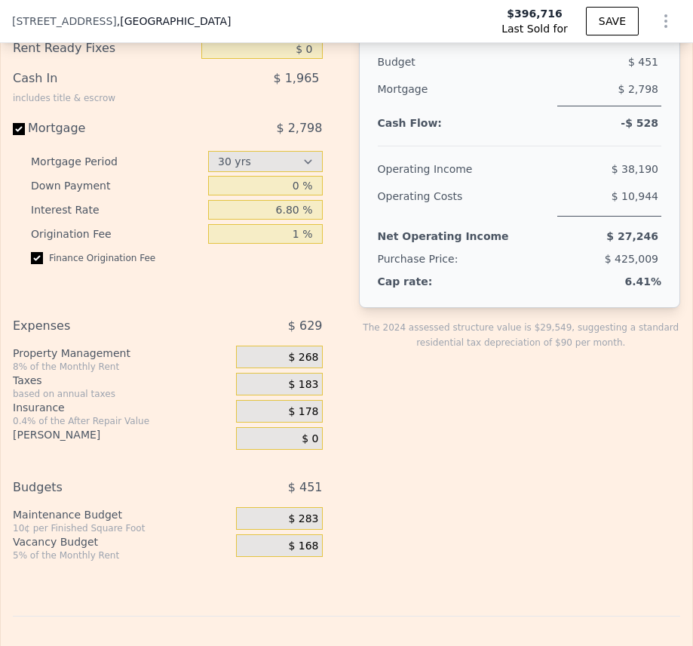
click at [216, 355] on div "Property Management" at bounding box center [121, 352] width 217 height 15
click at [324, 520] on div "Expenses $ 629 Property Management 8% of the Monthly Rent $ 268 Taxes based on …" at bounding box center [174, 448] width 322 height 273
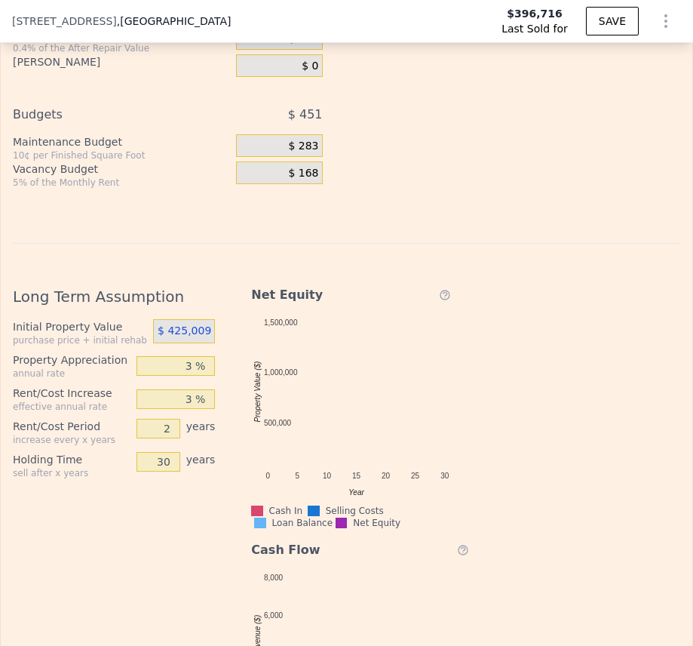
scroll to position [3026, 0]
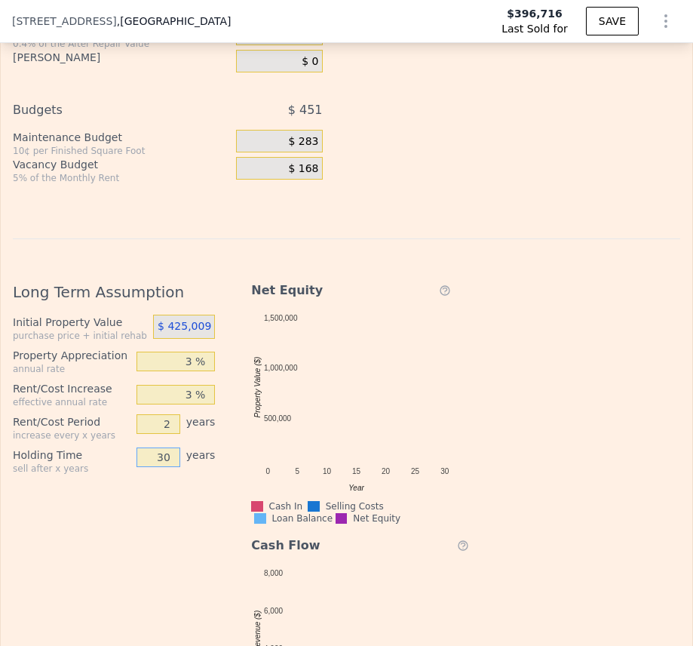
click at [170, 461] on input "30" at bounding box center [158, 457] width 44 height 20
type input "3"
type input "10"
click at [101, 545] on div "Long Term Assumption Initial Property Value purchase price + initial rehab $ 42…" at bounding box center [120, 645] width 214 height 753
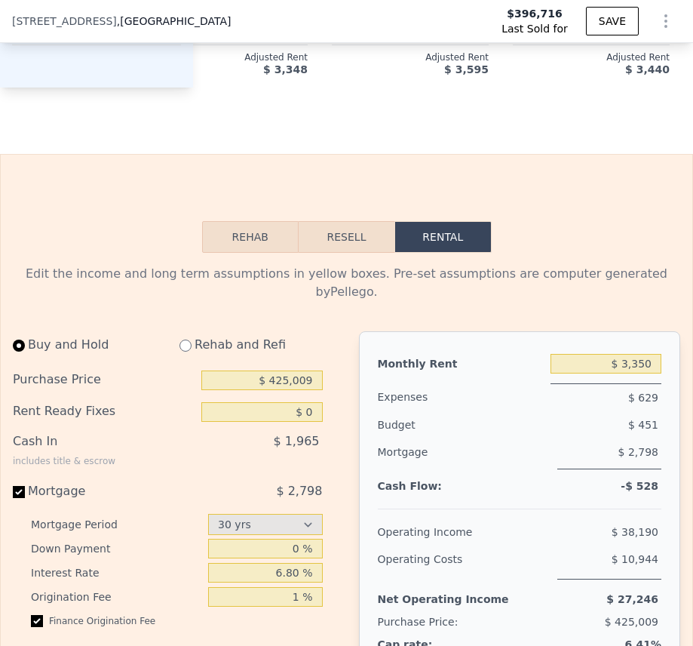
scroll to position [2271, 0]
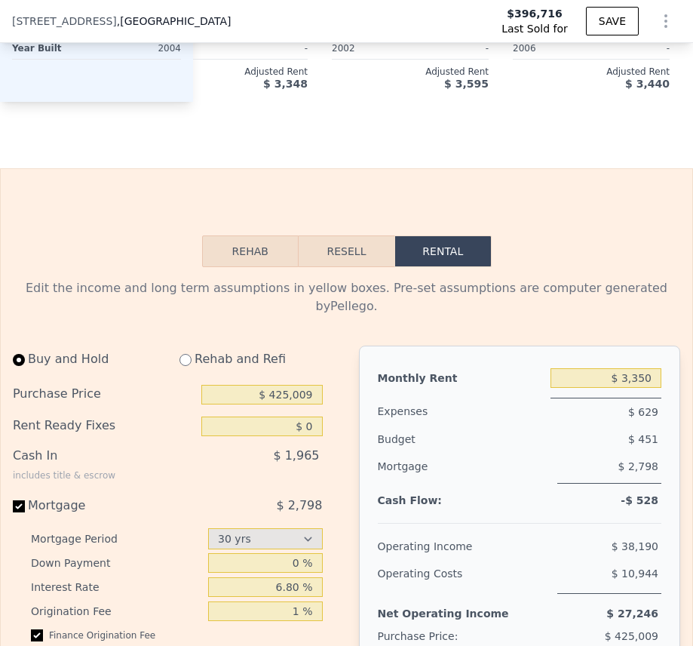
click at [346, 267] on button "Resell" at bounding box center [347, 251] width 96 height 32
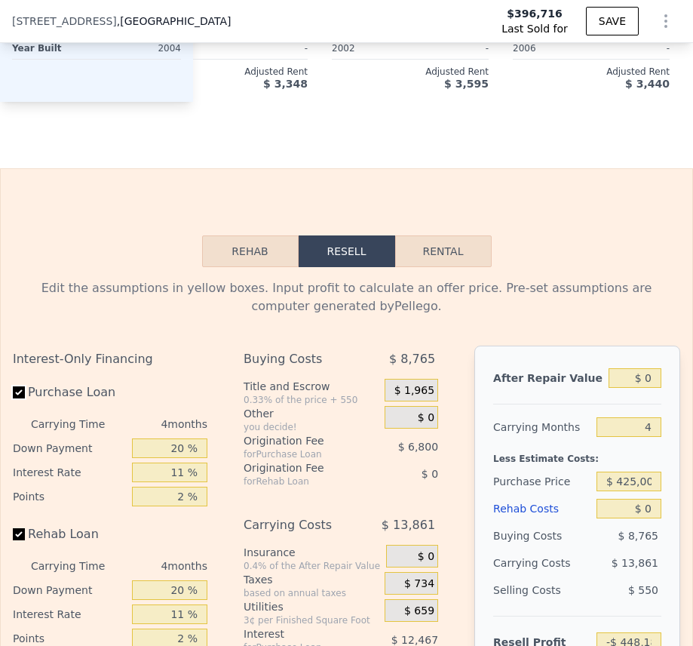
click at [17, 398] on input "Purchase Loan" at bounding box center [19, 392] width 12 height 12
checkbox input "false"
type input "-$ 428,917"
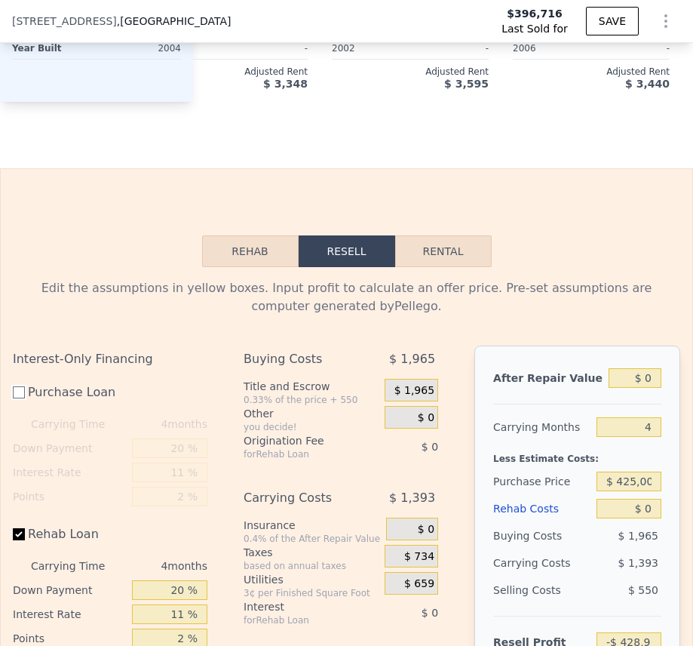
click at [17, 398] on input "Purchase Loan" at bounding box center [19, 392] width 12 height 12
checkbox input "true"
type input "-$ 448,185"
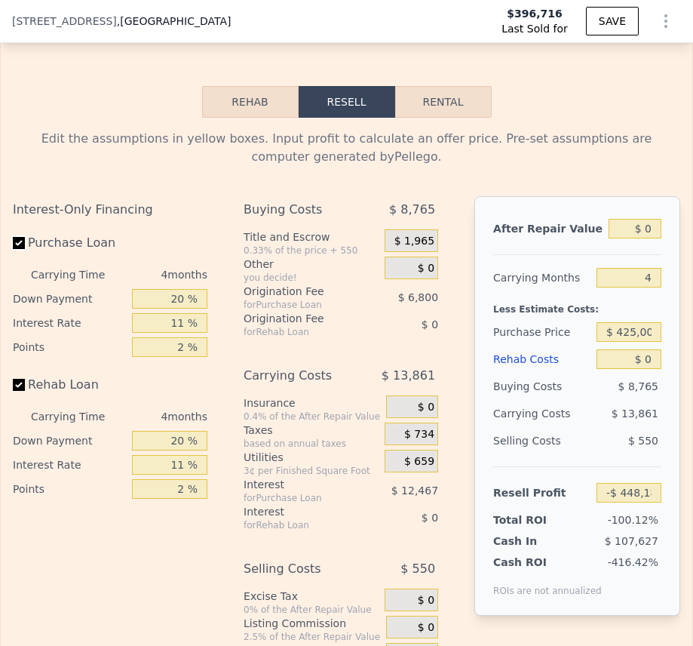
scroll to position [2422, 0]
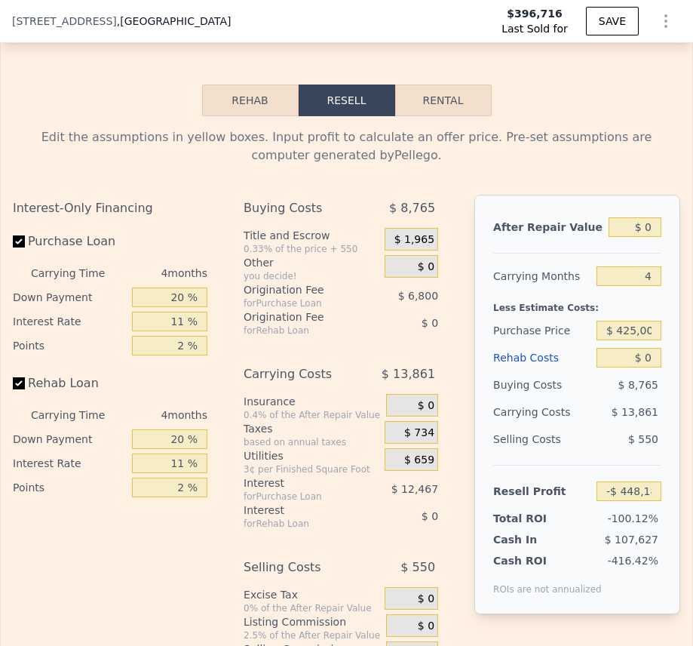
click at [29, 397] on label "Rehab Loan" at bounding box center [69, 383] width 113 height 27
click at [25, 389] on input "Rehab Loan" at bounding box center [19, 383] width 12 height 12
checkbox input "false"
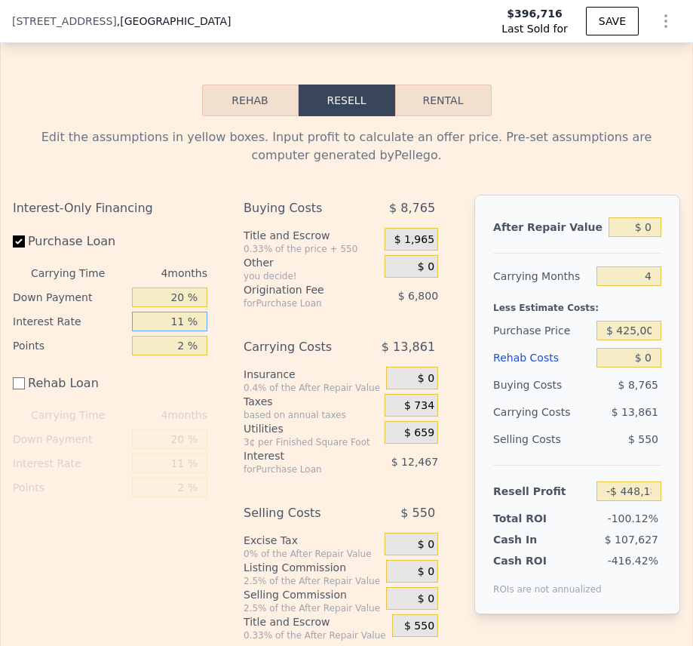
click at [182, 331] on input "11 %" at bounding box center [169, 321] width 75 height 20
click at [173, 331] on input "11 %" at bounding box center [169, 321] width 75 height 20
type input "1 %"
type input "-$ 436,849"
type input "6 %"
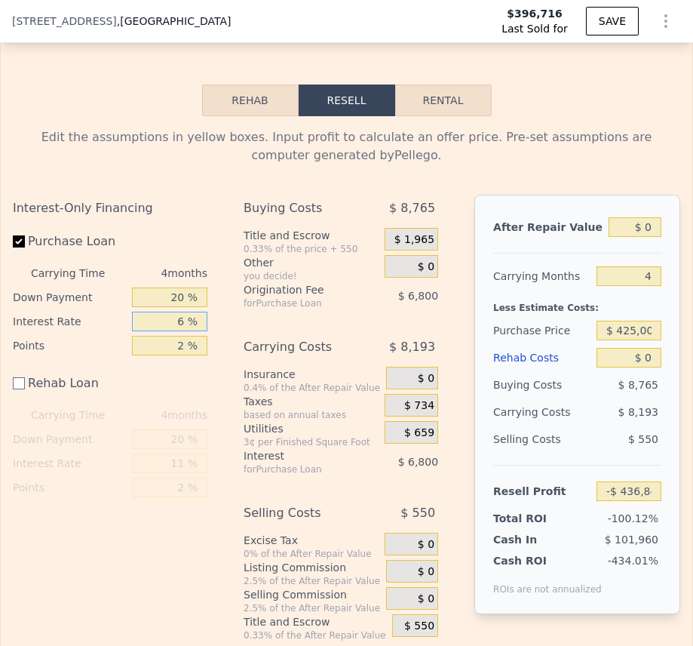
type input "-$ 442,517"
type input "6.3 %"
type input "-$ 442,857"
type input "6.3 %"
click at [176, 355] on input "2 %" at bounding box center [169, 346] width 75 height 20
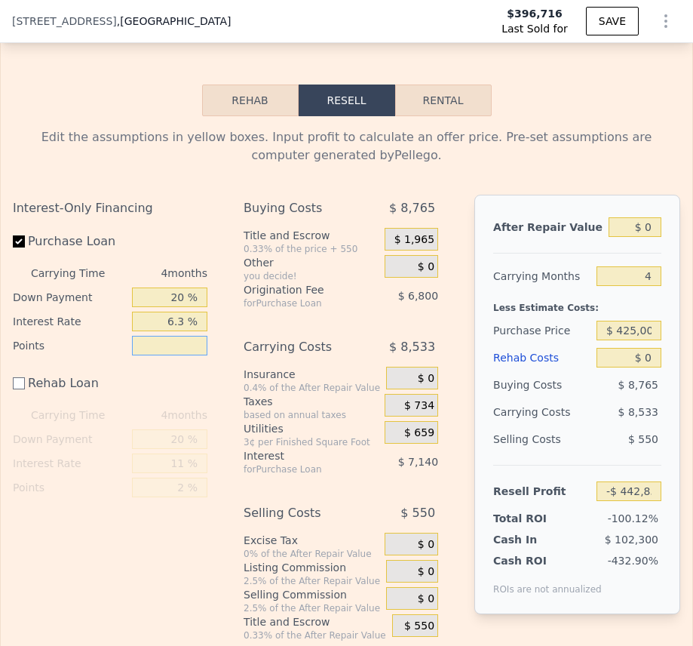
type input "1 %"
type input "-$ 439,457"
type input "1 %"
click at [143, 403] on div "Rehab Loan" at bounding box center [110, 386] width 195 height 33
click at [214, 201] on div "Edit the assumptions in yellow boxes. Input profit to calculate an offer price.…" at bounding box center [346, 384] width 667 height 513
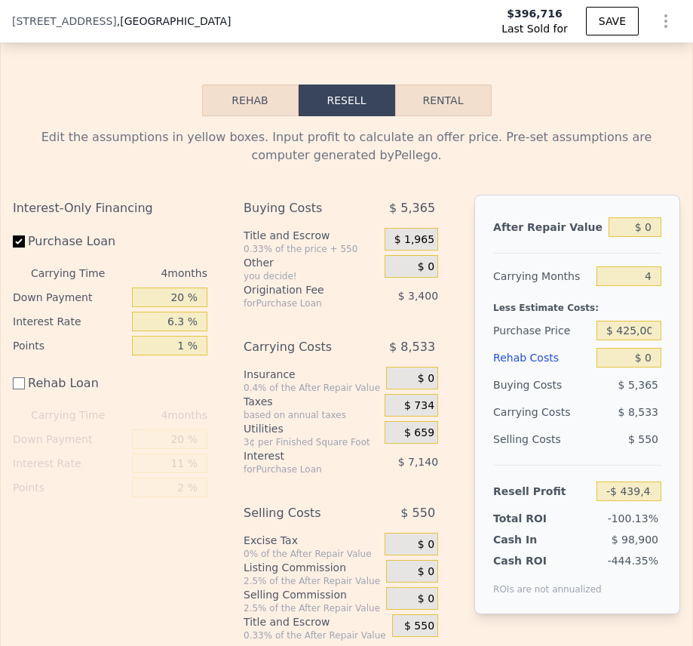
scroll to position [2498, 0]
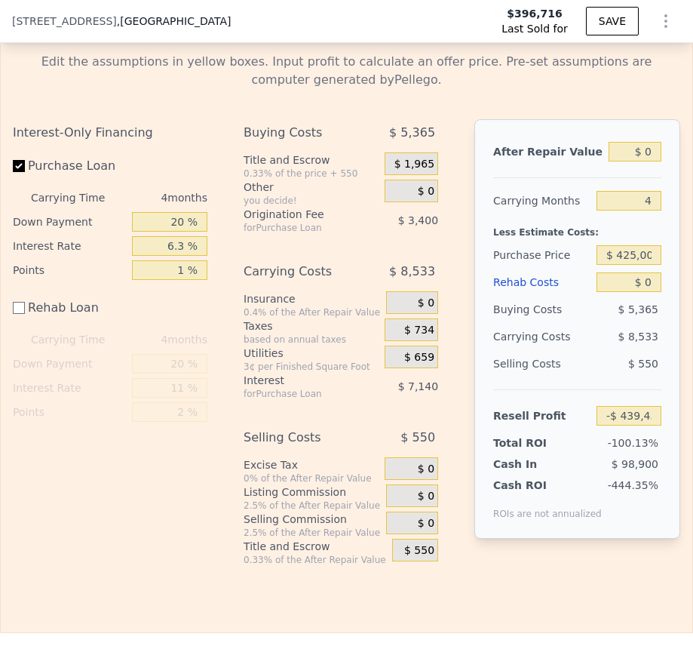
click at [427, 341] on div "$ 734" at bounding box center [412, 329] width 54 height 23
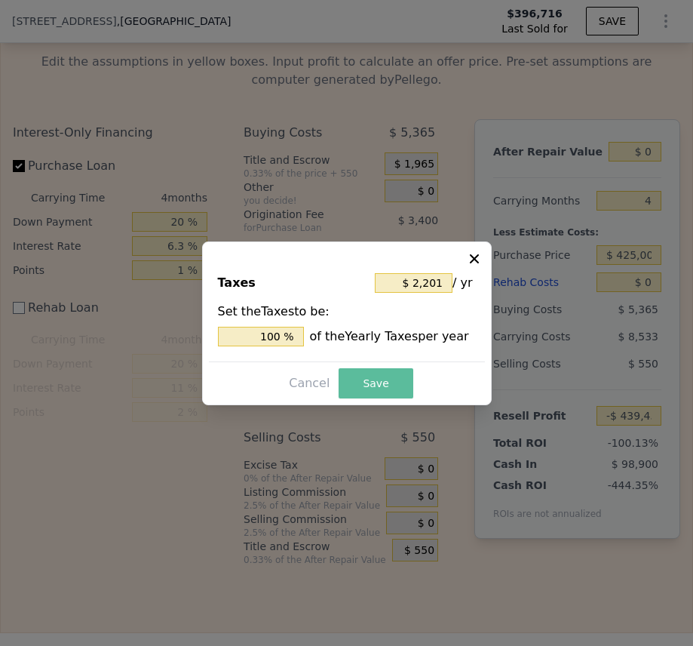
click at [372, 383] on button "Save" at bounding box center [376, 383] width 74 height 30
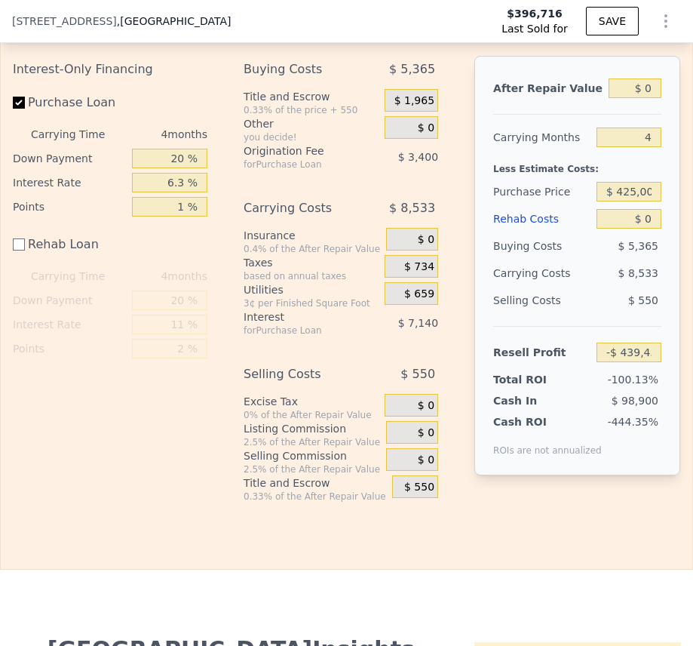
scroll to position [2573, 0]
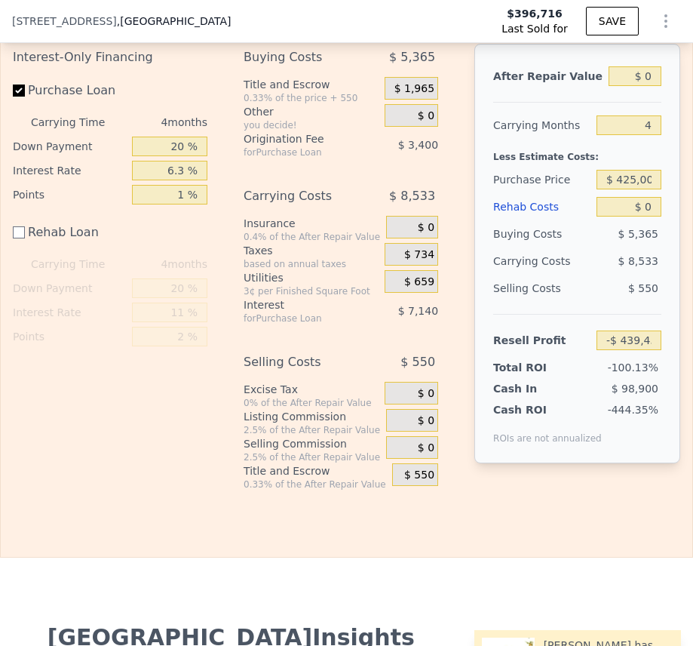
click at [665, 21] on icon "Show Options" at bounding box center [666, 21] width 2 height 12
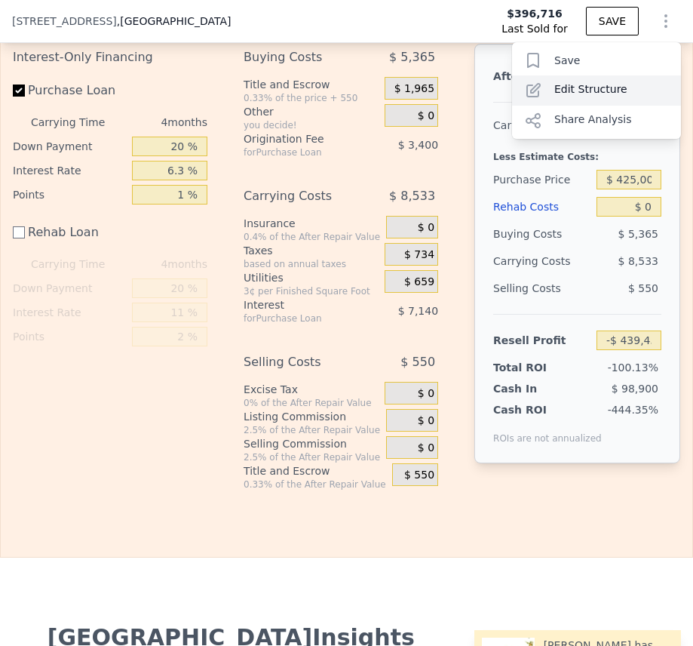
click at [563, 92] on div "Edit Structure" at bounding box center [596, 90] width 169 height 30
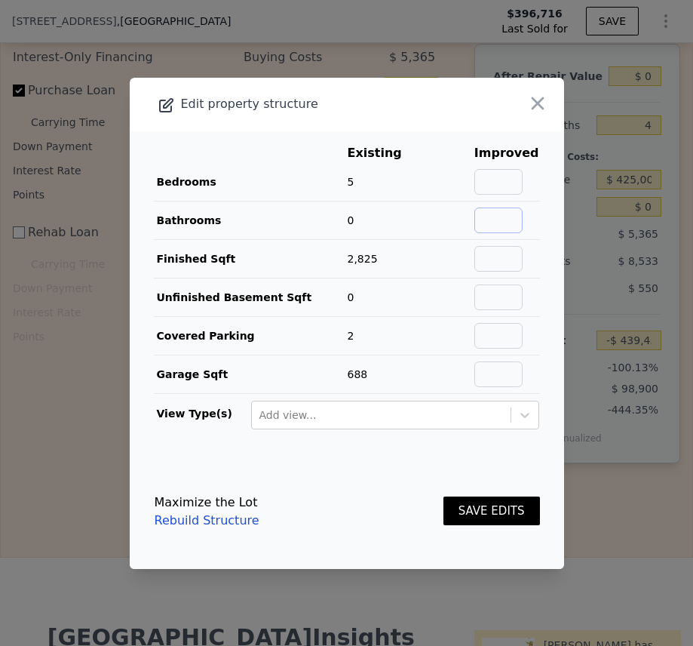
click at [480, 220] on input "text" at bounding box center [498, 220] width 48 height 26
type input "3"
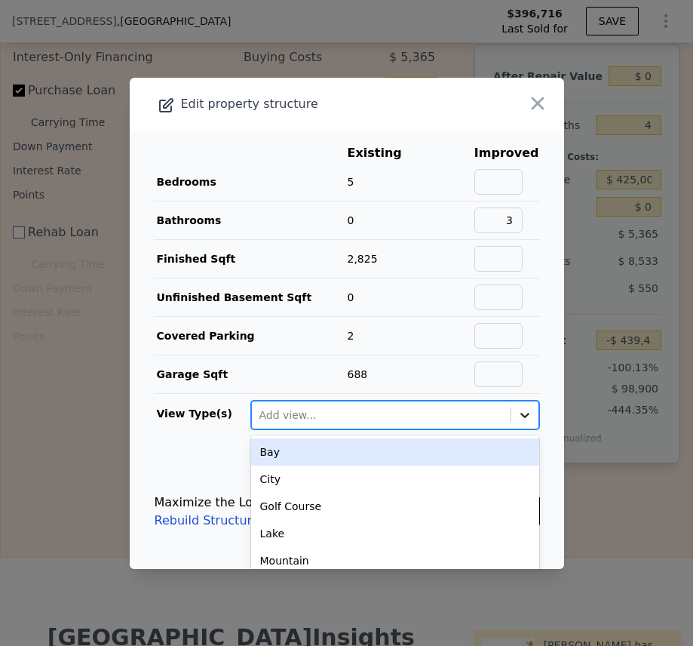
click at [517, 419] on icon at bounding box center [524, 414] width 15 height 15
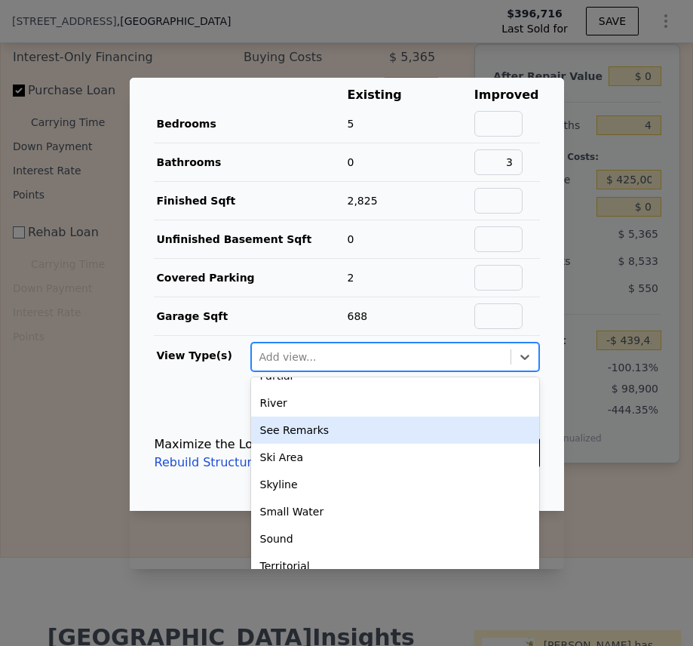
scroll to position [60, 0]
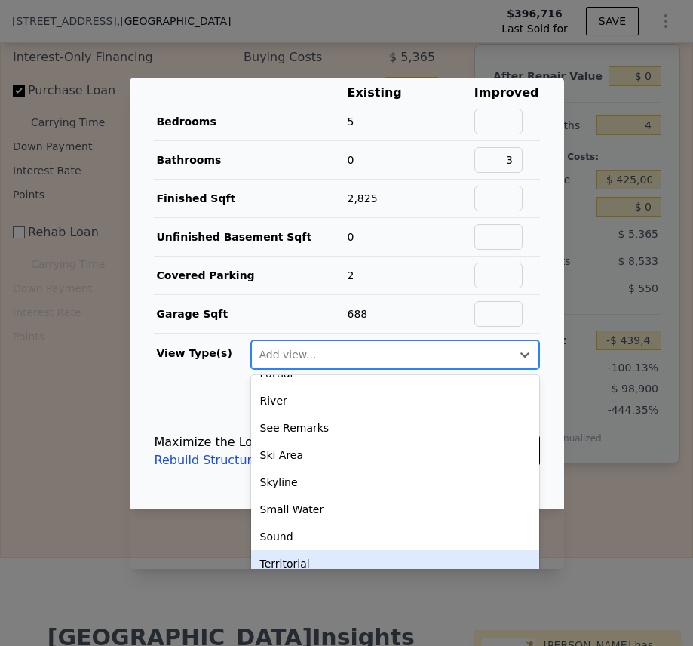
click at [284, 563] on div "Territorial" at bounding box center [395, 563] width 288 height 27
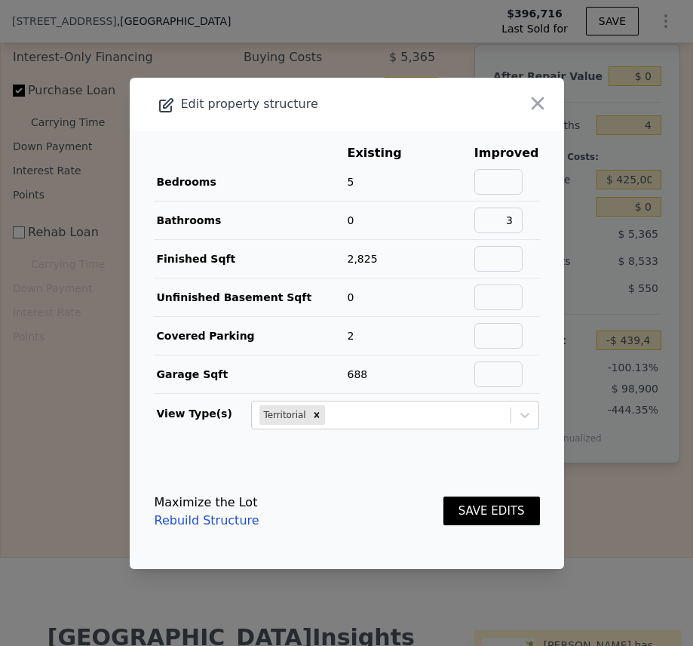
click at [495, 505] on button "SAVE EDITS" at bounding box center [491, 510] width 97 height 29
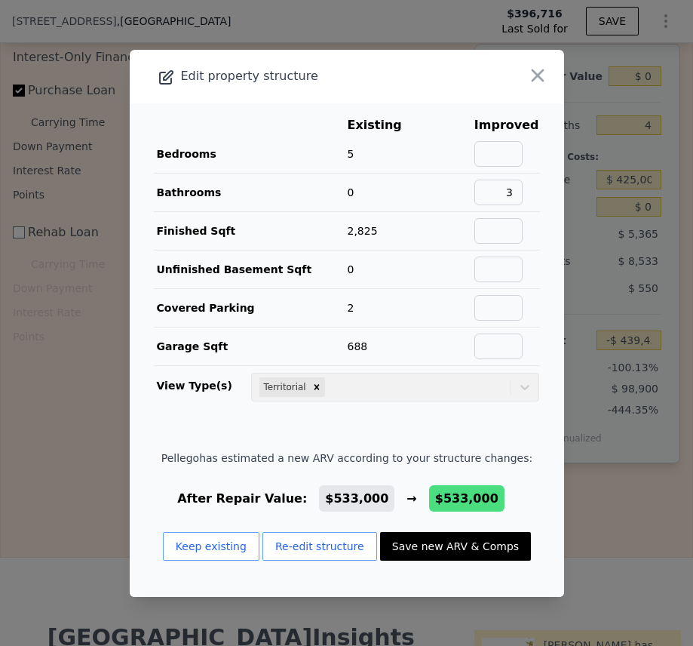
click at [449, 540] on button "Save new ARV & Comps" at bounding box center [455, 546] width 151 height 29
type input "$ 533,000"
type input "$ 64,407"
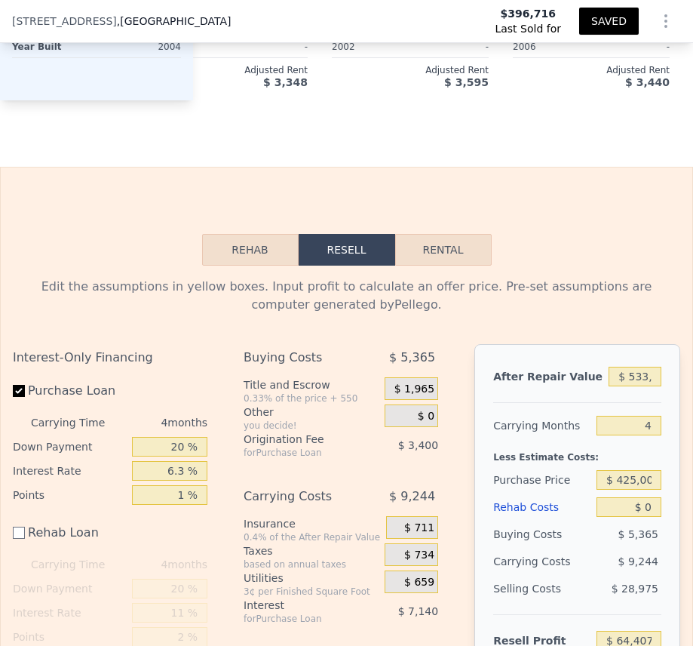
scroll to position [2271, 0]
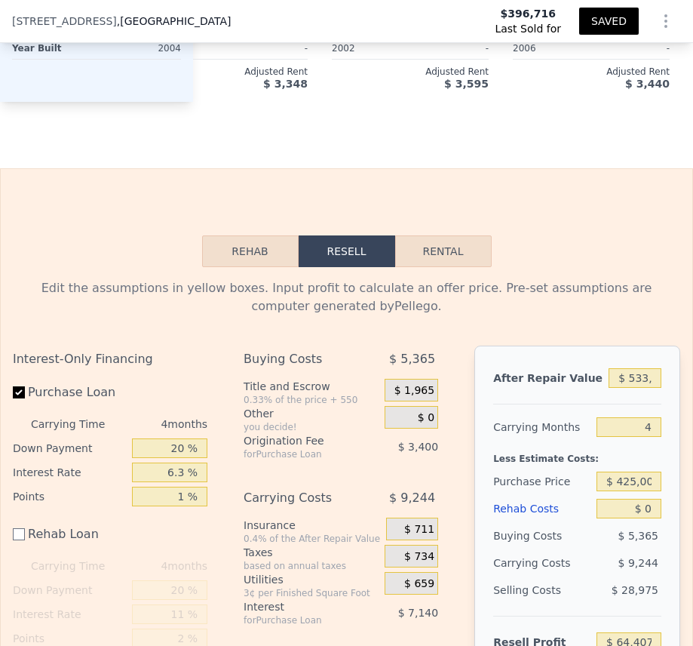
click at [413, 267] on button "Rental" at bounding box center [443, 251] width 97 height 32
select select "30"
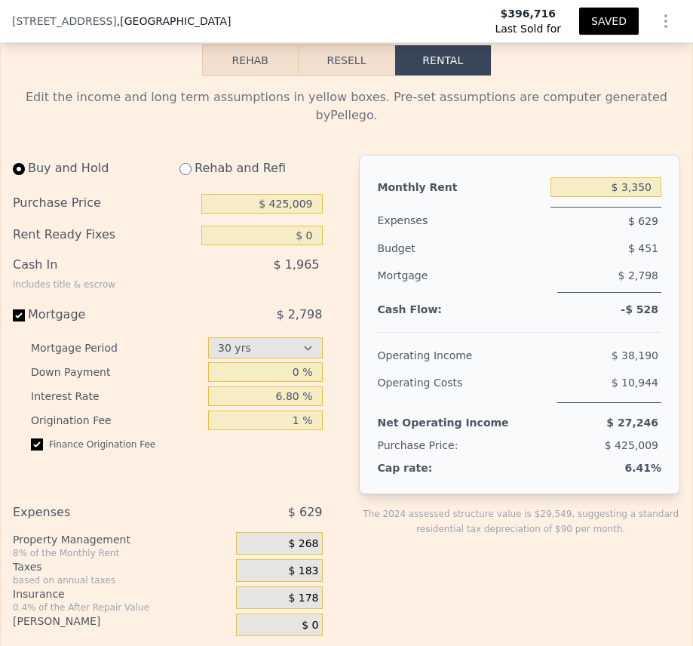
scroll to position [2422, 0]
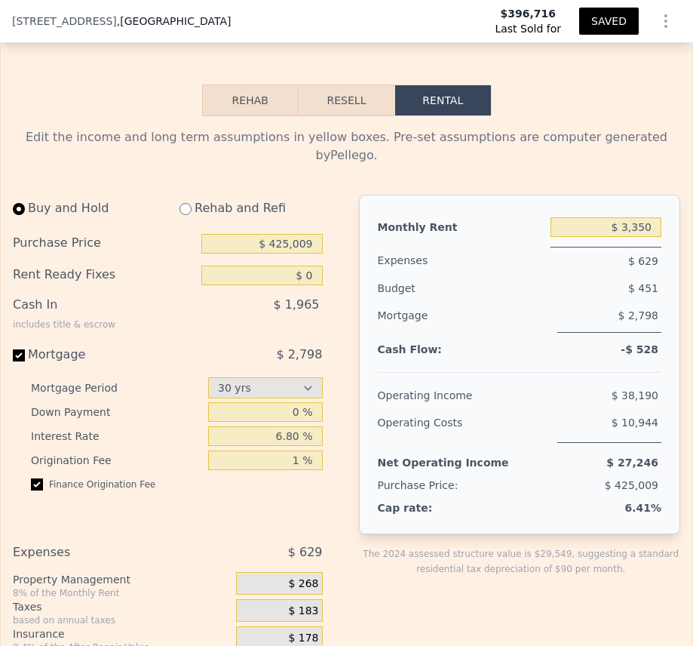
click at [321, 116] on button "Resell" at bounding box center [347, 100] width 96 height 32
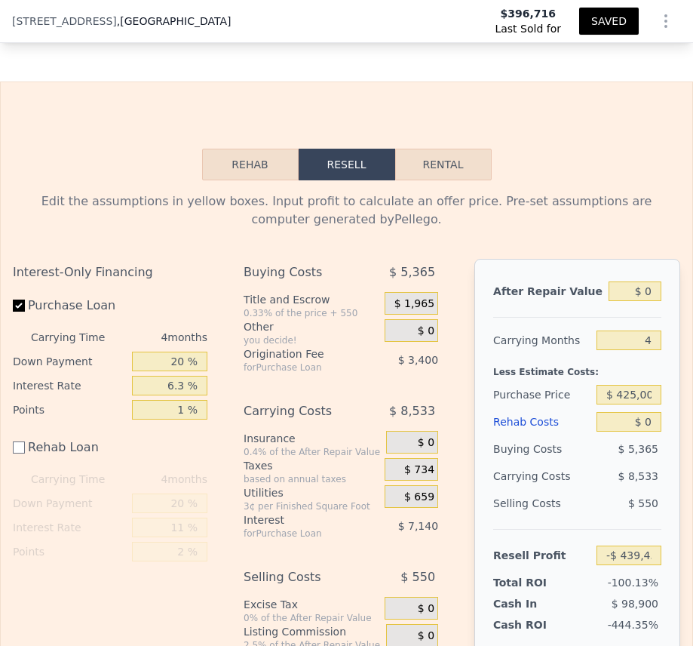
scroll to position [2347, 0]
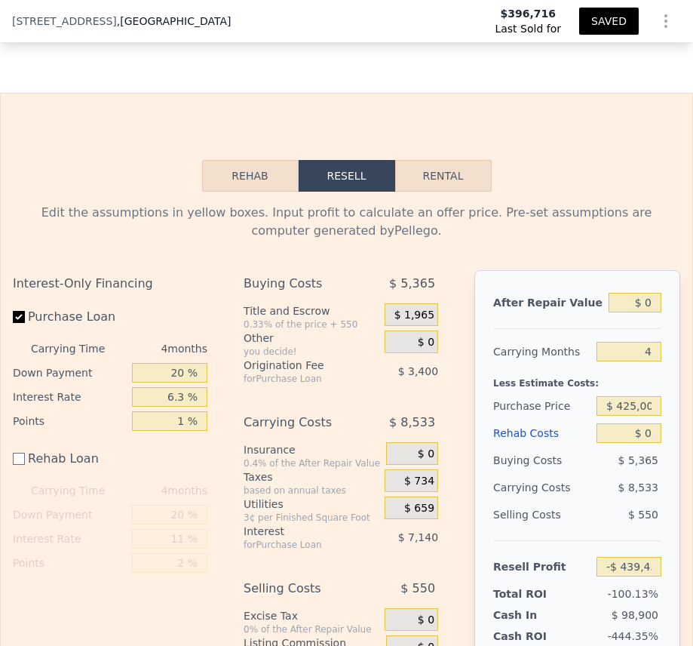
click at [271, 191] on button "Rehab" at bounding box center [250, 176] width 97 height 32
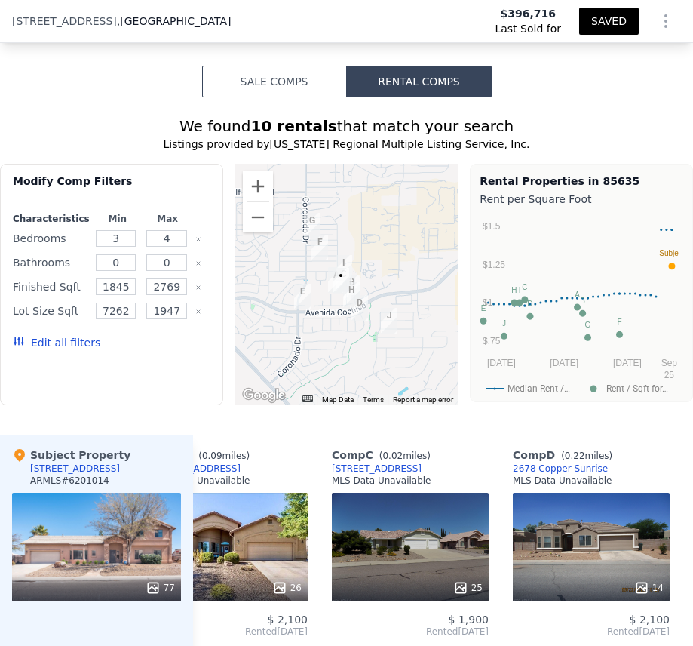
scroll to position [1517, 0]
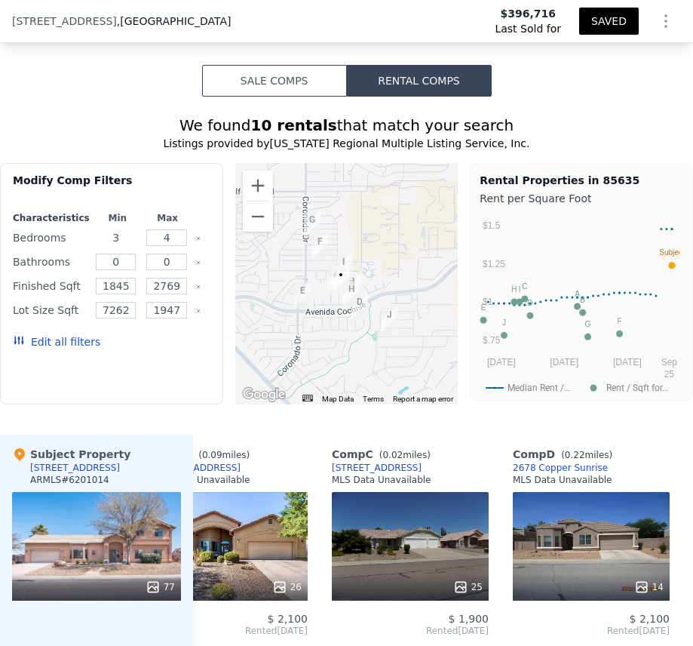
click at [125, 246] on input "3" at bounding box center [116, 237] width 40 height 17
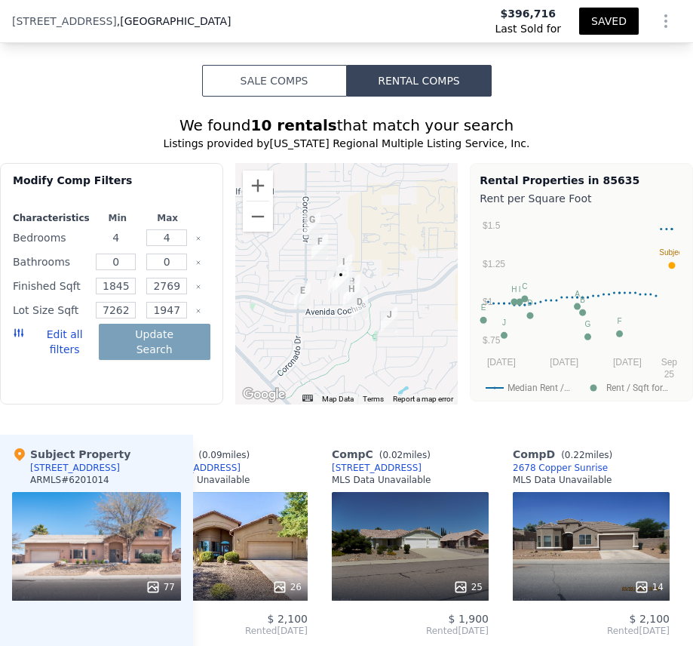
type input "4"
click at [174, 246] on input "4" at bounding box center [166, 237] width 40 height 17
type input "5"
click at [121, 270] on input "0" at bounding box center [116, 261] width 40 height 17
type input "3"
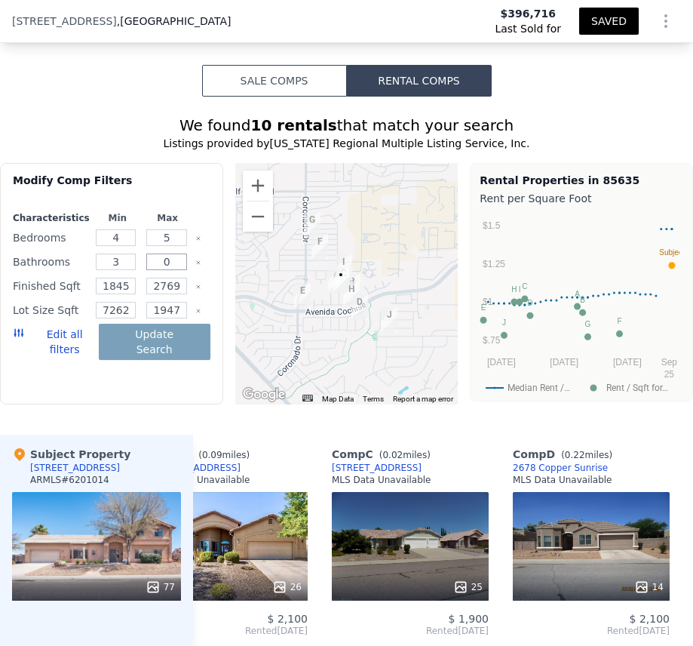
click at [181, 270] on input "0" at bounding box center [166, 261] width 40 height 17
type input "3"
click at [125, 294] on input "1845" at bounding box center [116, 286] width 40 height 17
type input "1"
click at [176, 294] on input "2769" at bounding box center [166, 286] width 40 height 17
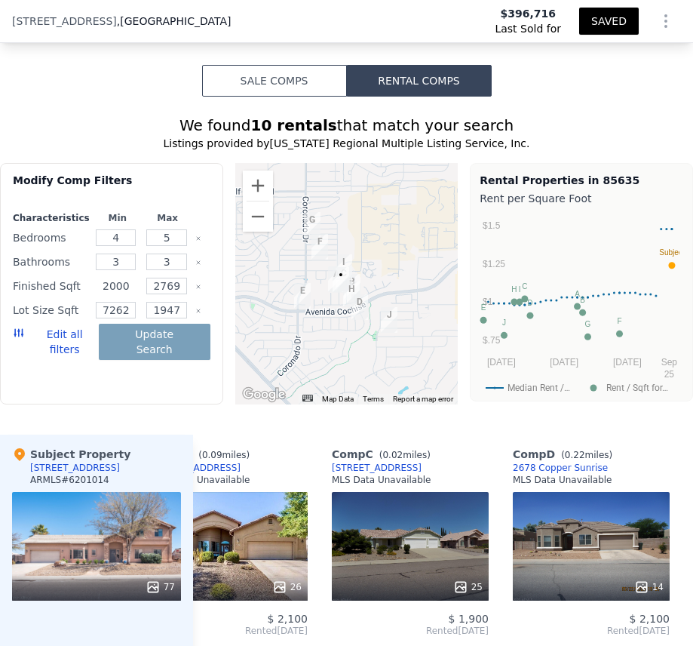
click at [111, 293] on input "2000" at bounding box center [116, 286] width 40 height 17
type input "2300"
click at [179, 294] on input "2769" at bounding box center [166, 286] width 40 height 17
click at [149, 349] on button "Update Search" at bounding box center [155, 342] width 112 height 36
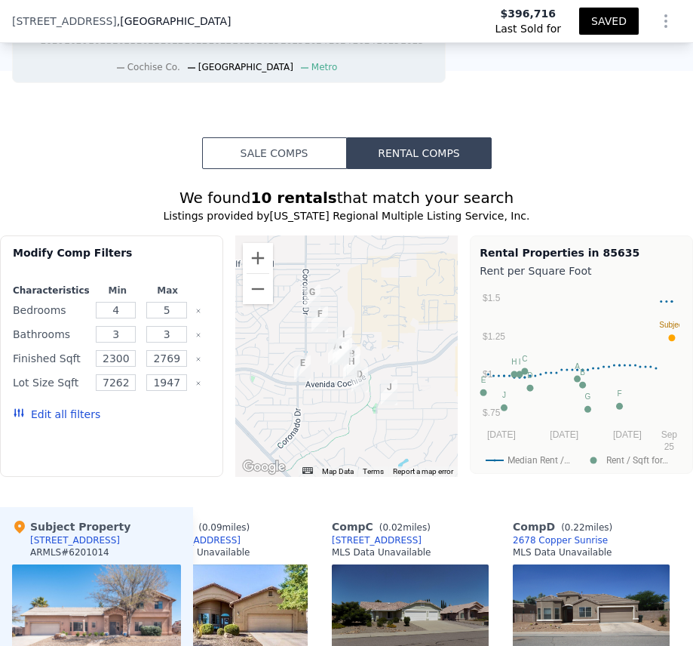
scroll to position [1442, 0]
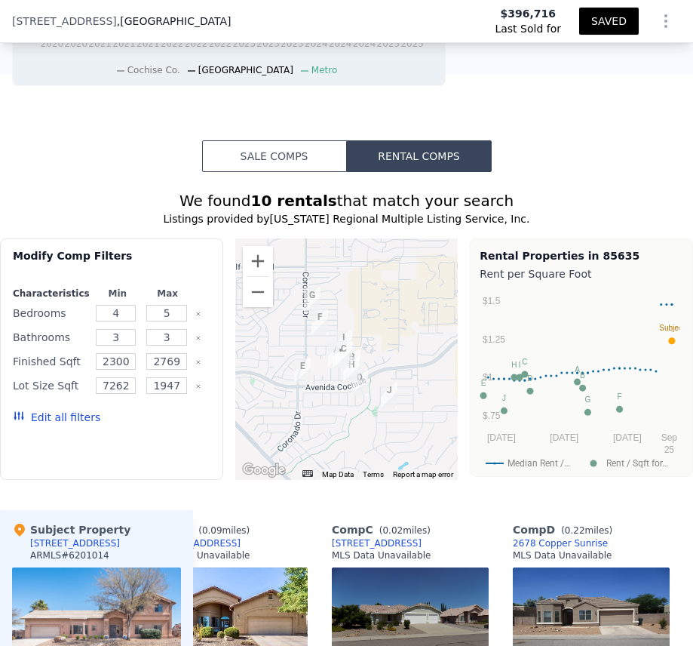
click at [423, 165] on button "Rental Comps" at bounding box center [419, 156] width 145 height 32
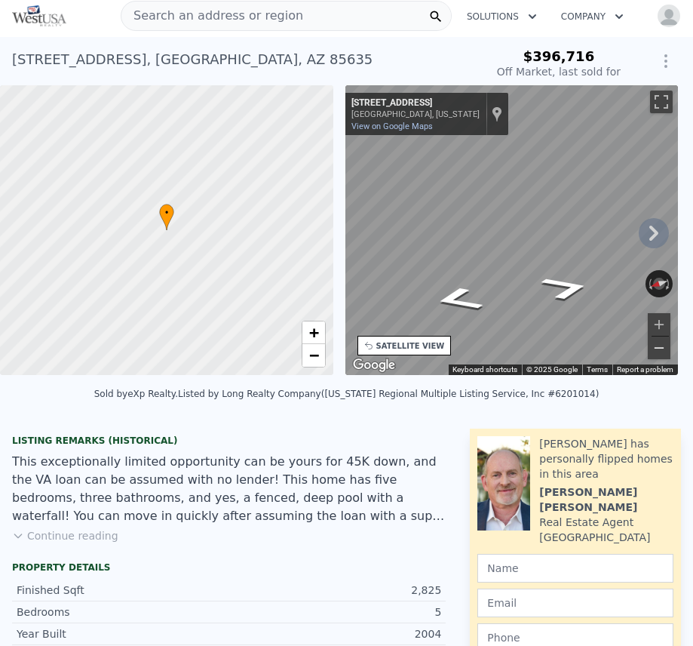
scroll to position [0, 0]
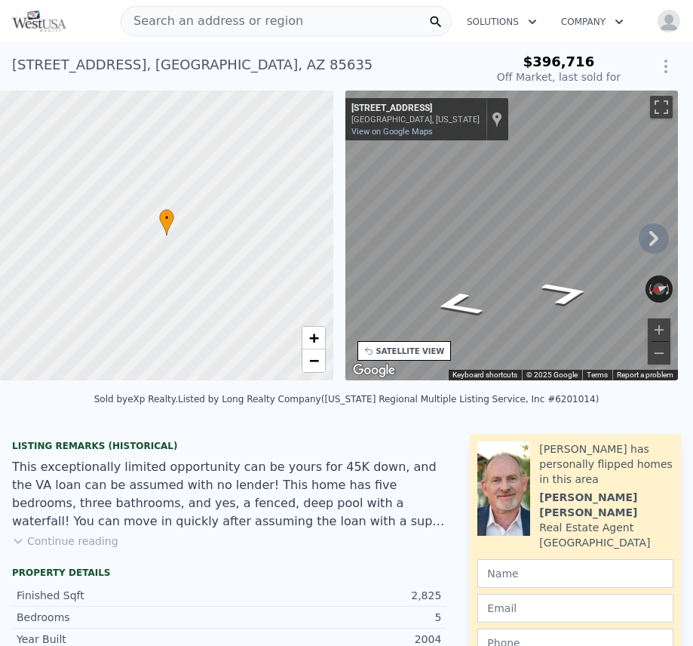
click at [329, 23] on div "Search an address or region" at bounding box center [286, 21] width 331 height 30
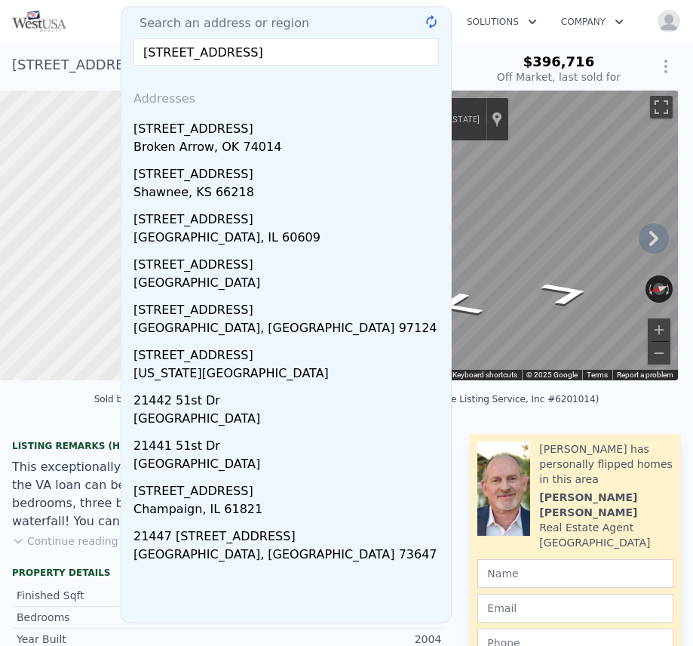
type input "[STREET_ADDRESS]"
